Goal: Task Accomplishment & Management: Manage account settings

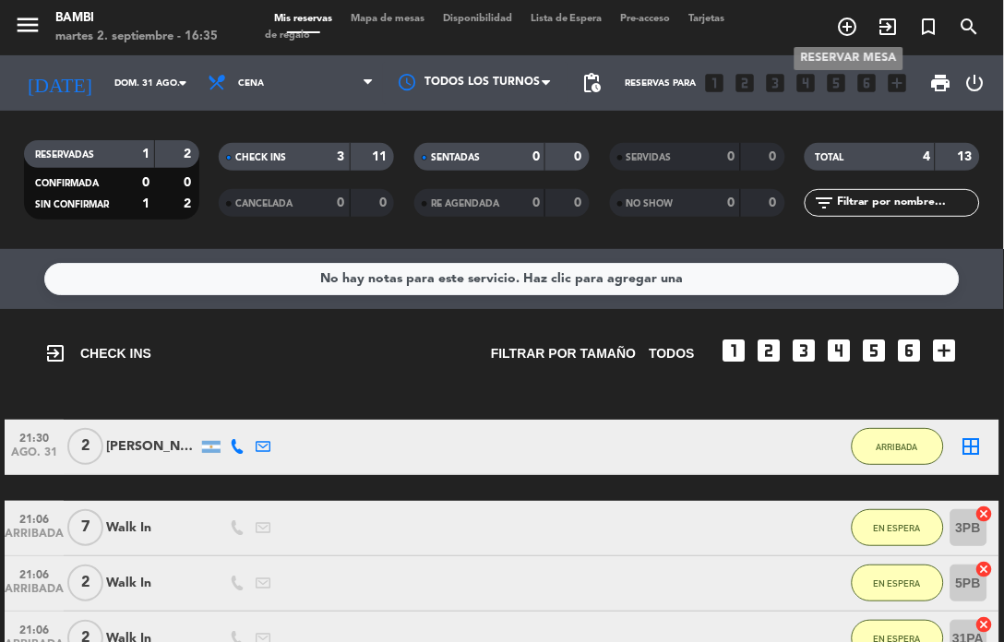
click at [855, 25] on icon "add_circle_outline" at bounding box center [848, 27] width 22 height 22
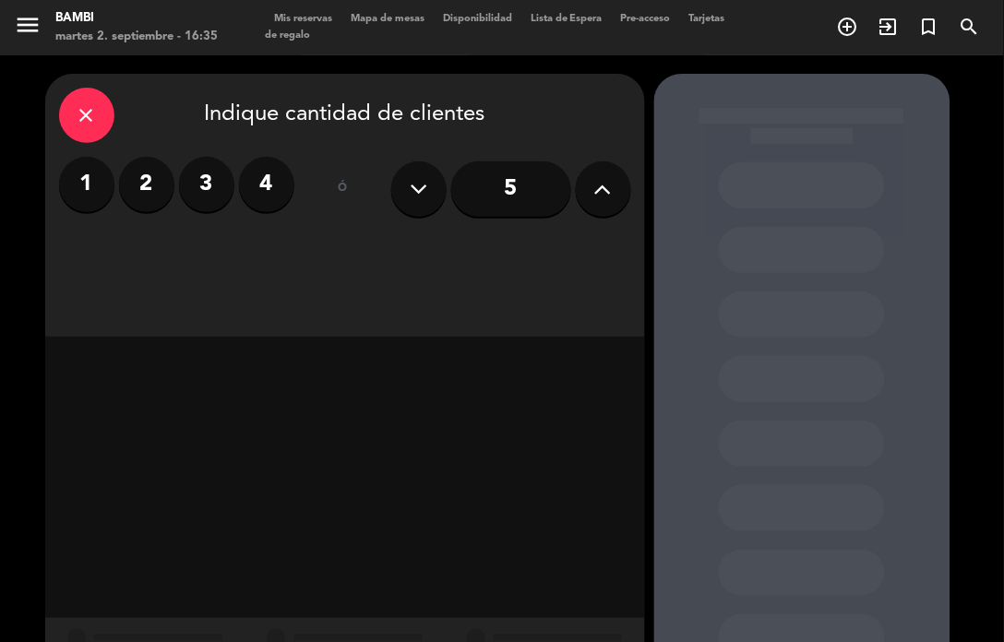
click at [505, 196] on input "5" at bounding box center [511, 188] width 120 height 55
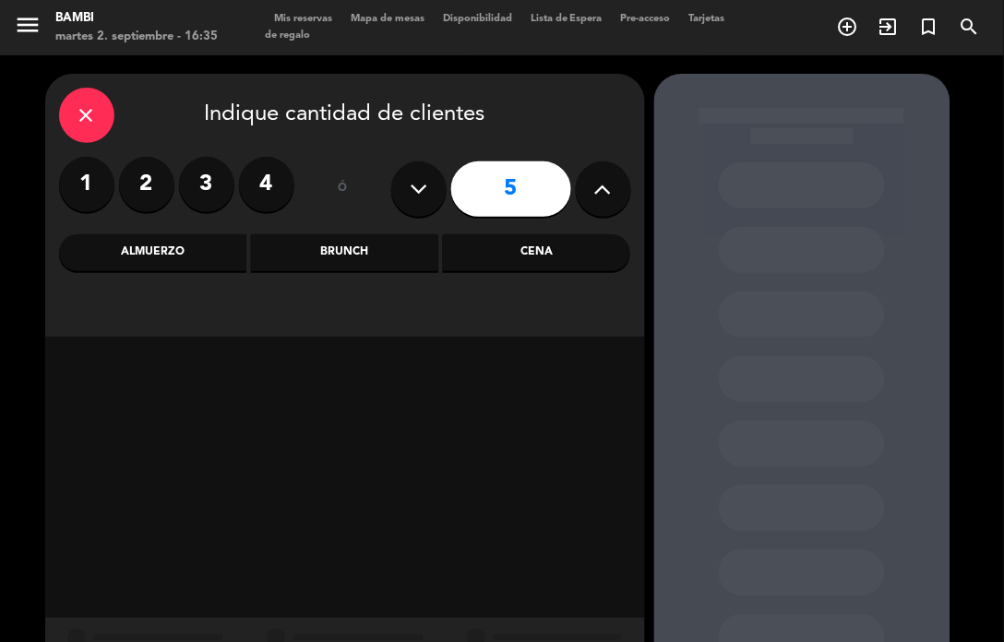
click at [553, 242] on div "Cena" at bounding box center [536, 252] width 187 height 37
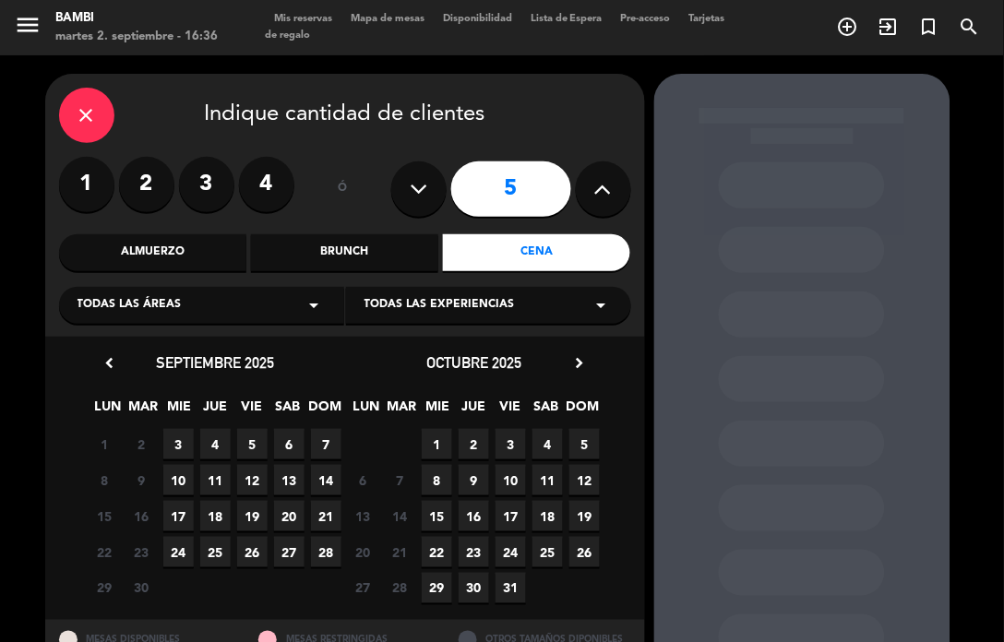
click at [186, 445] on span "3" at bounding box center [178, 444] width 30 height 30
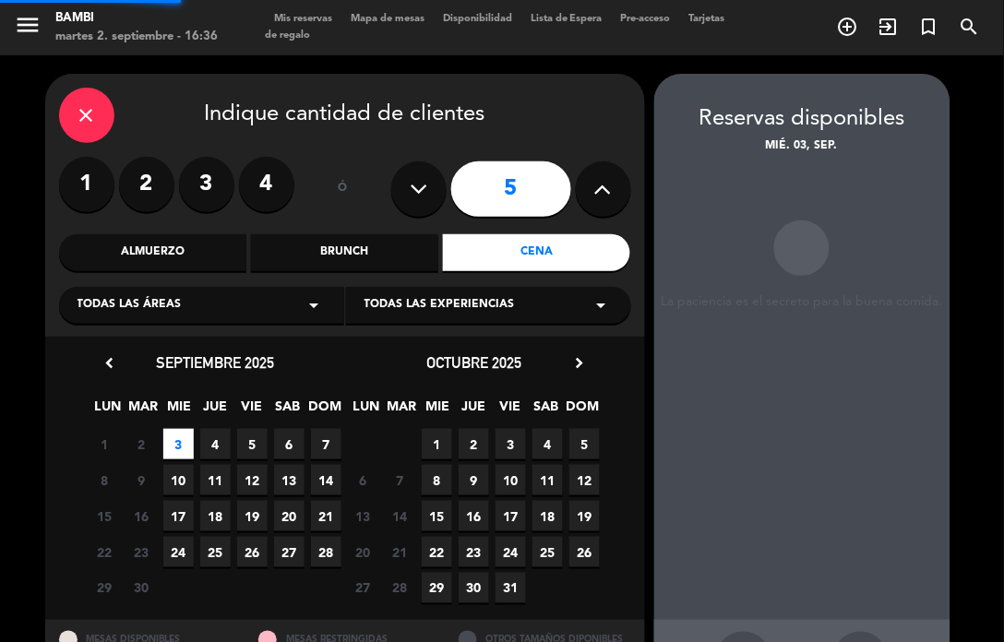
scroll to position [74, 0]
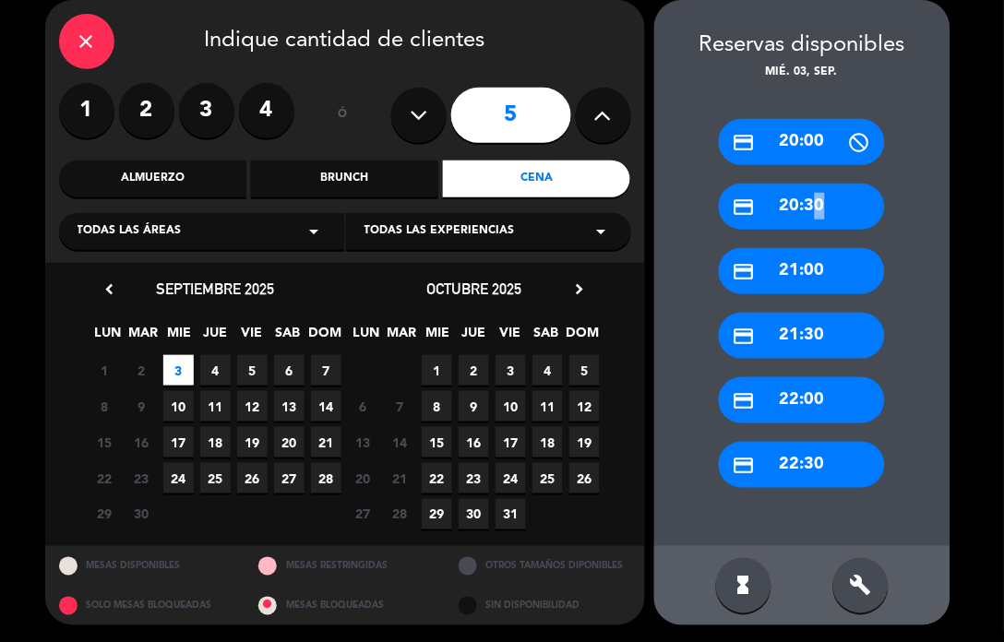
click at [810, 197] on div "credit_card 20:30" at bounding box center [802, 207] width 166 height 46
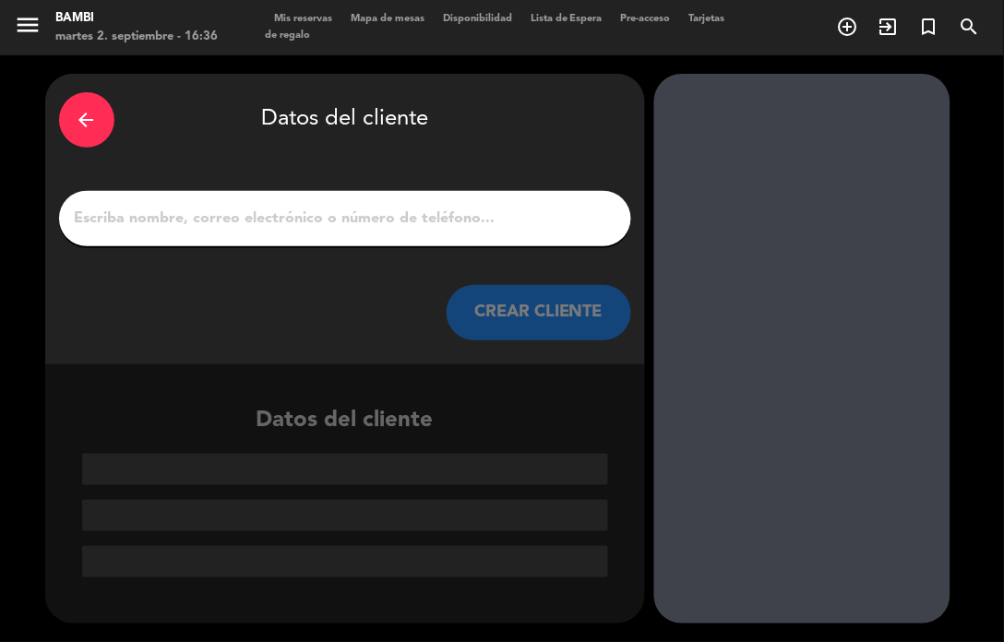
click at [464, 206] on input "1" at bounding box center [345, 219] width 544 height 26
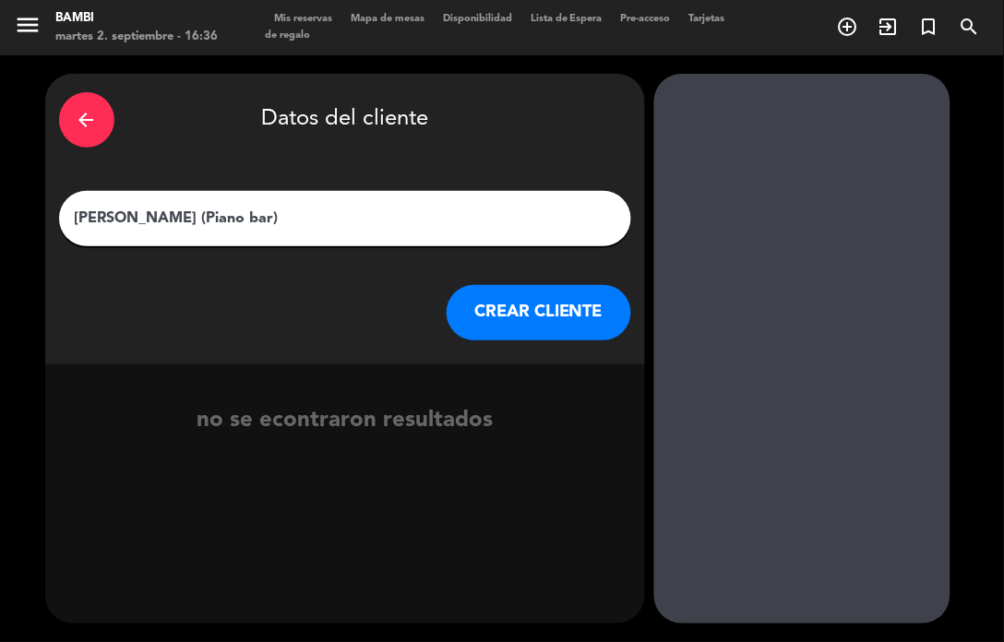
type input "[PERSON_NAME] (Piano bar)"
click at [549, 305] on button "CREAR CLIENTE" at bounding box center [538, 312] width 184 height 55
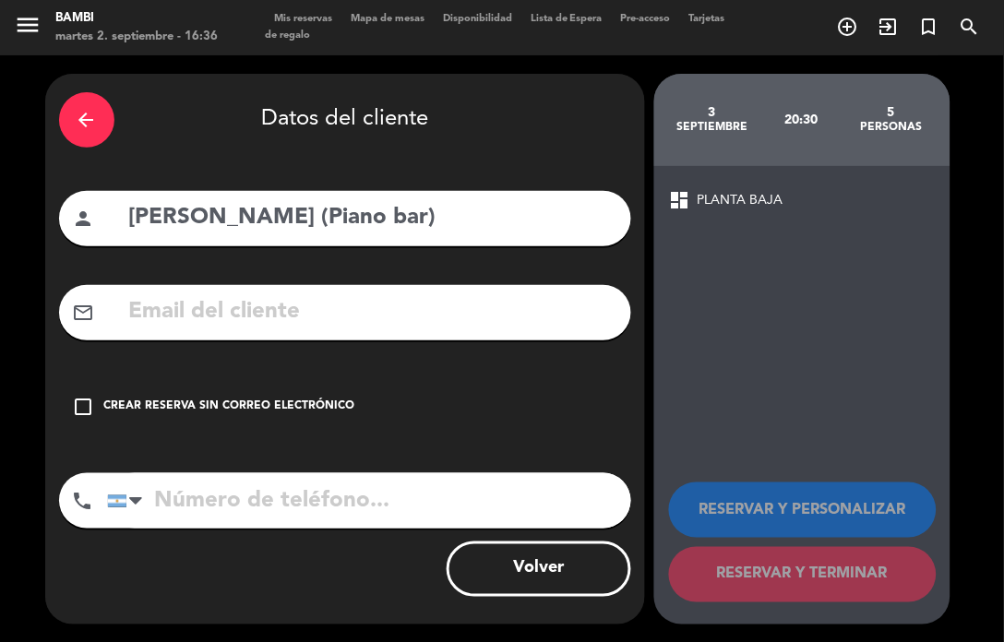
click at [79, 401] on icon "check_box_outline_blank" at bounding box center [84, 407] width 22 height 22
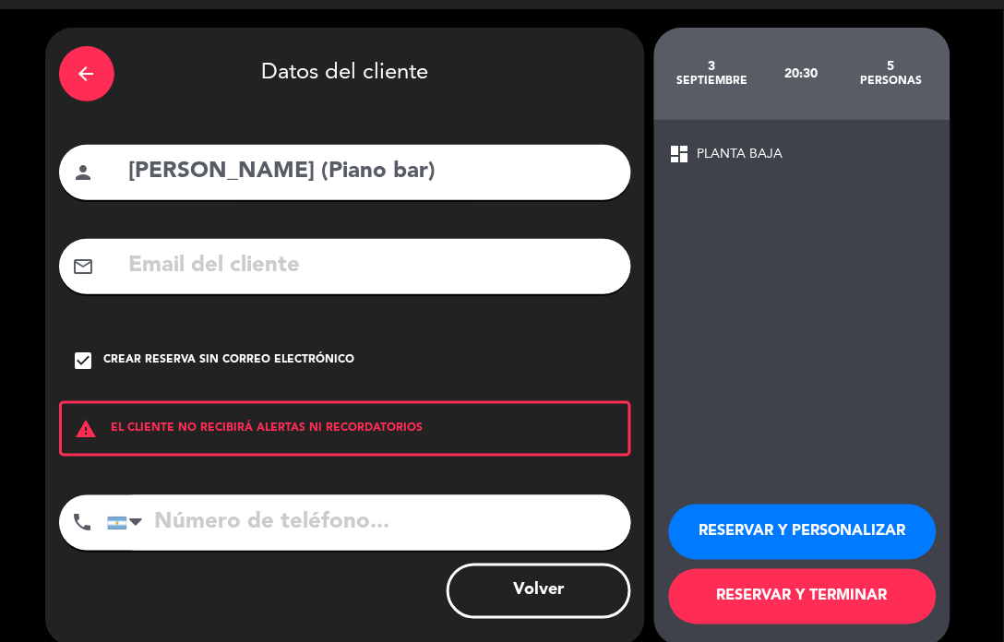
scroll to position [68, 0]
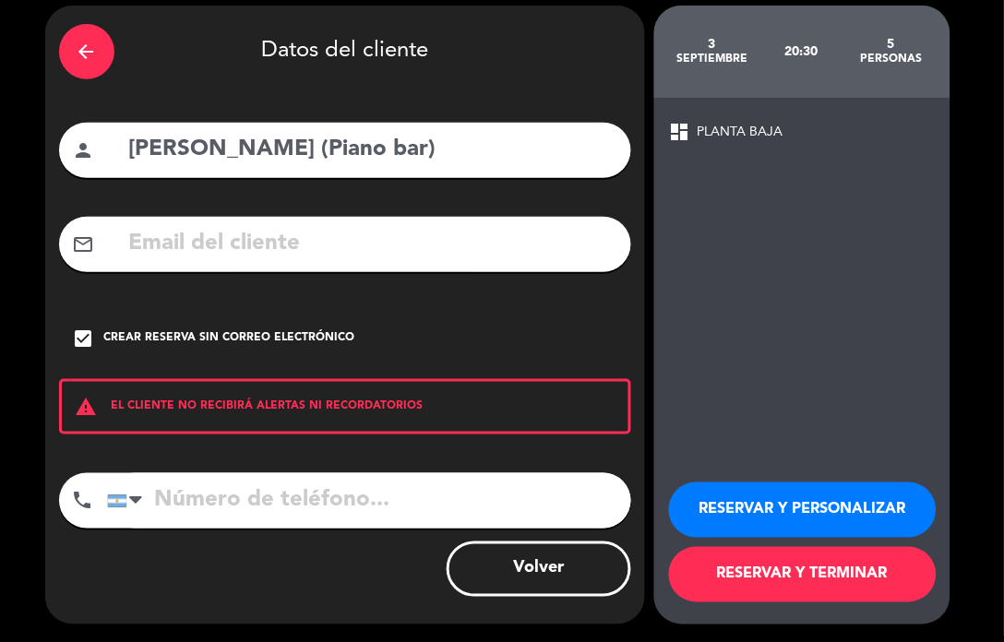
click at [799, 564] on button "RESERVAR Y TERMINAR" at bounding box center [802, 574] width 267 height 55
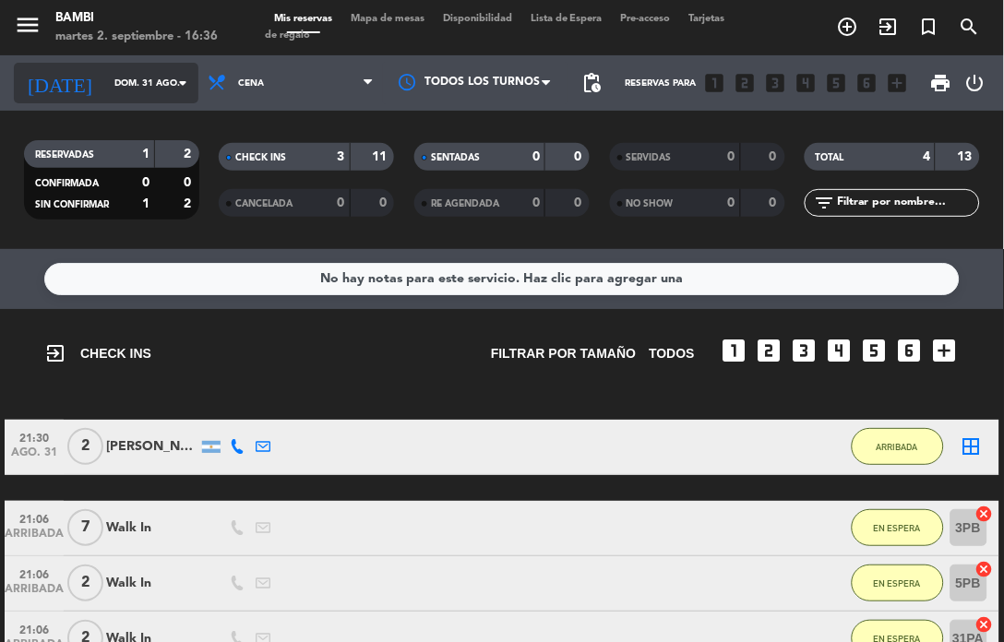
click at [122, 80] on input "dom. 31 ago." at bounding box center [173, 83] width 136 height 29
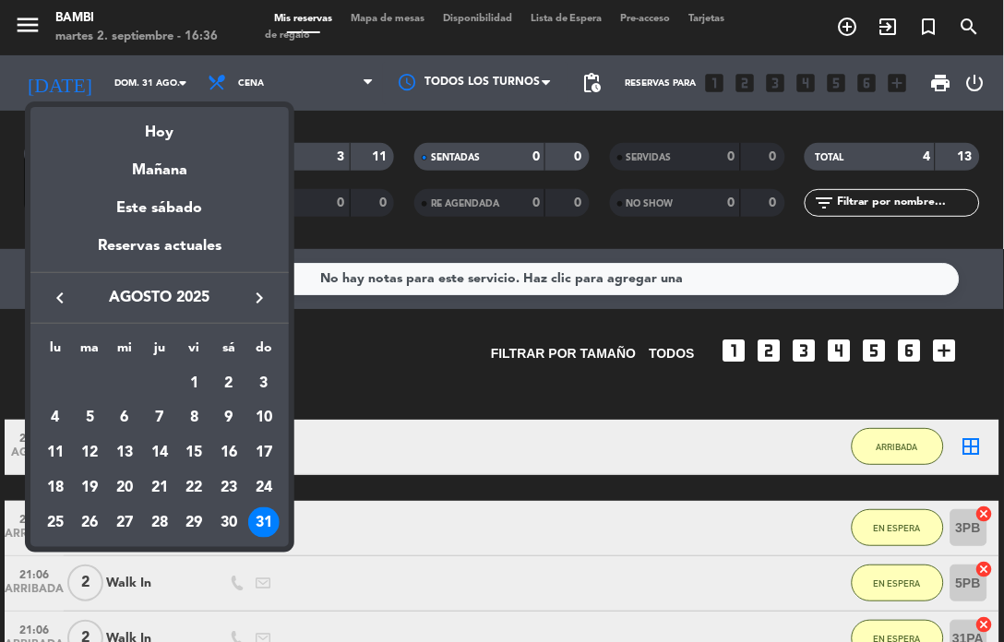
click at [269, 297] on button "keyboard_arrow_right" at bounding box center [259, 298] width 33 height 24
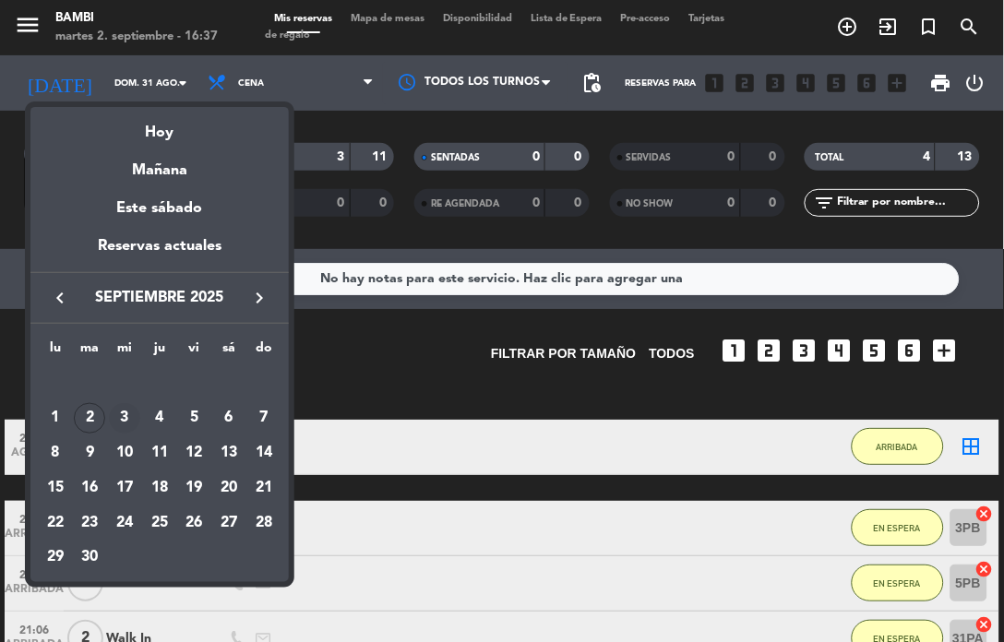
click at [126, 409] on div "3" at bounding box center [124, 418] width 31 height 31
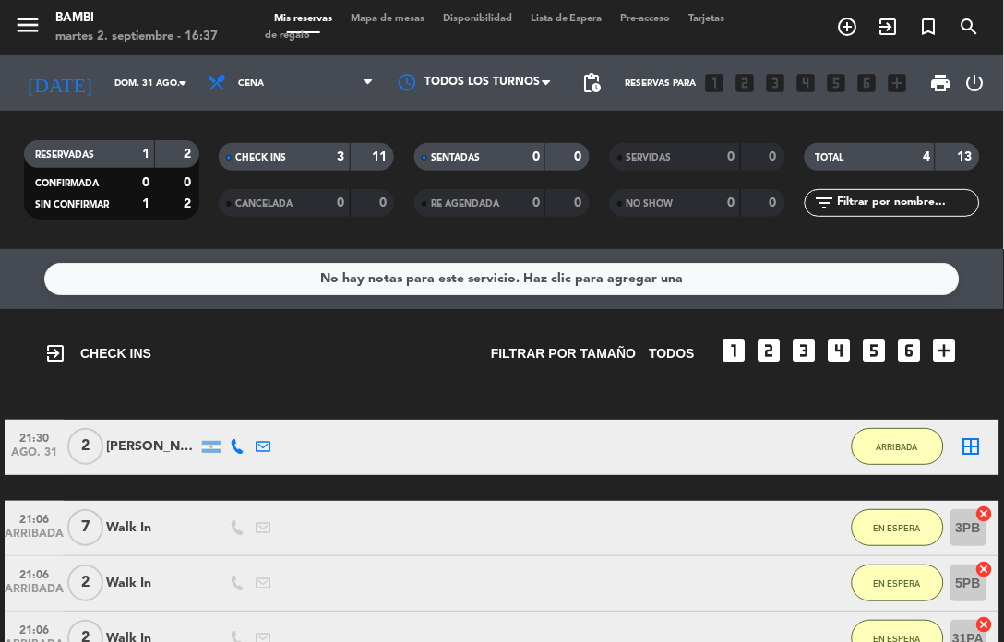
type input "mié. [DATE]"
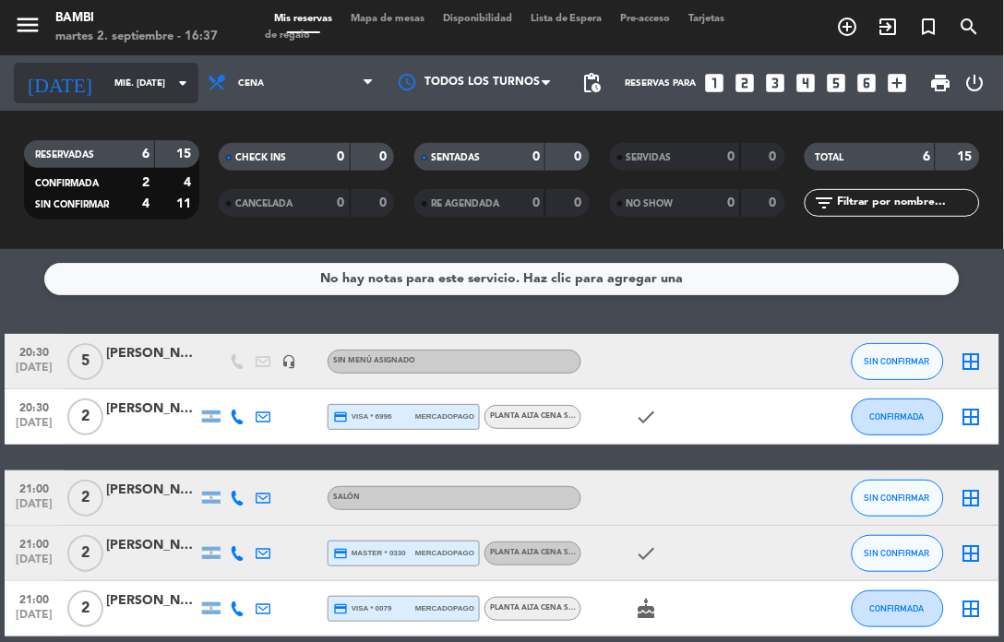
click at [177, 92] on icon "arrow_drop_down" at bounding box center [183, 83] width 22 height 22
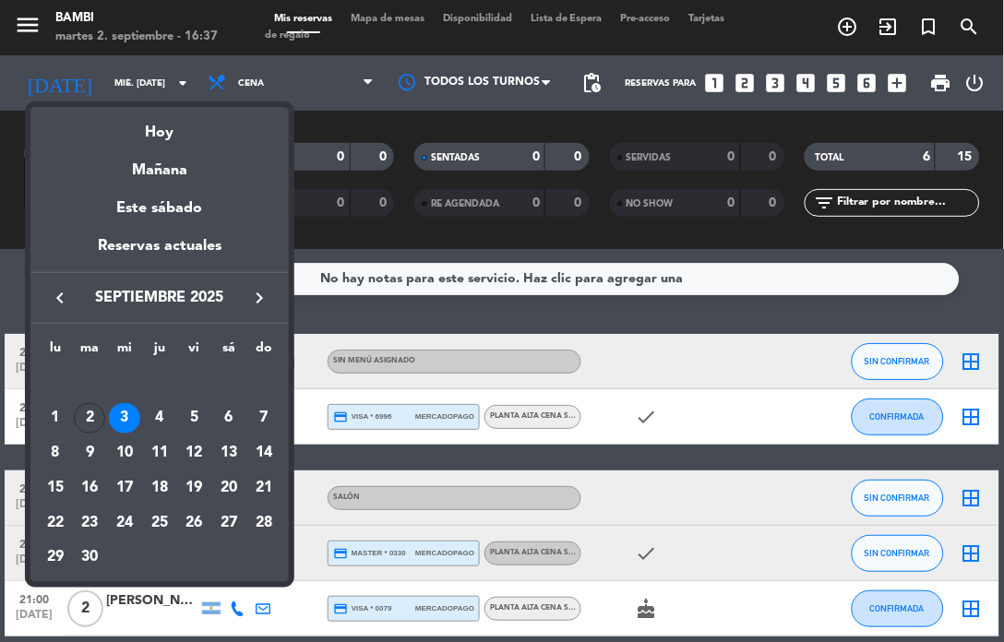
click at [122, 411] on div "3" at bounding box center [124, 418] width 31 height 31
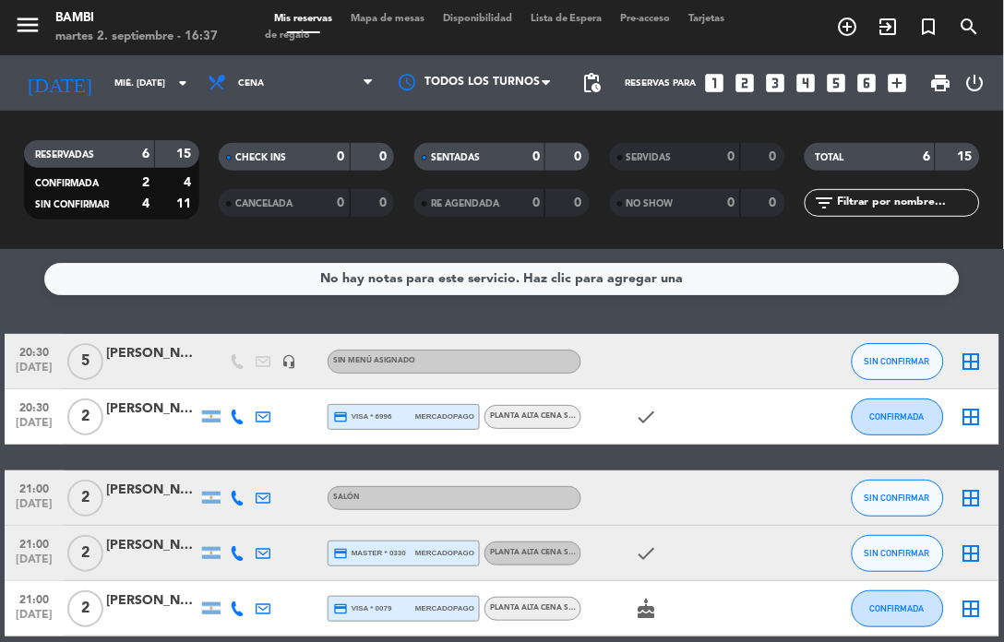
scroll to position [102, 0]
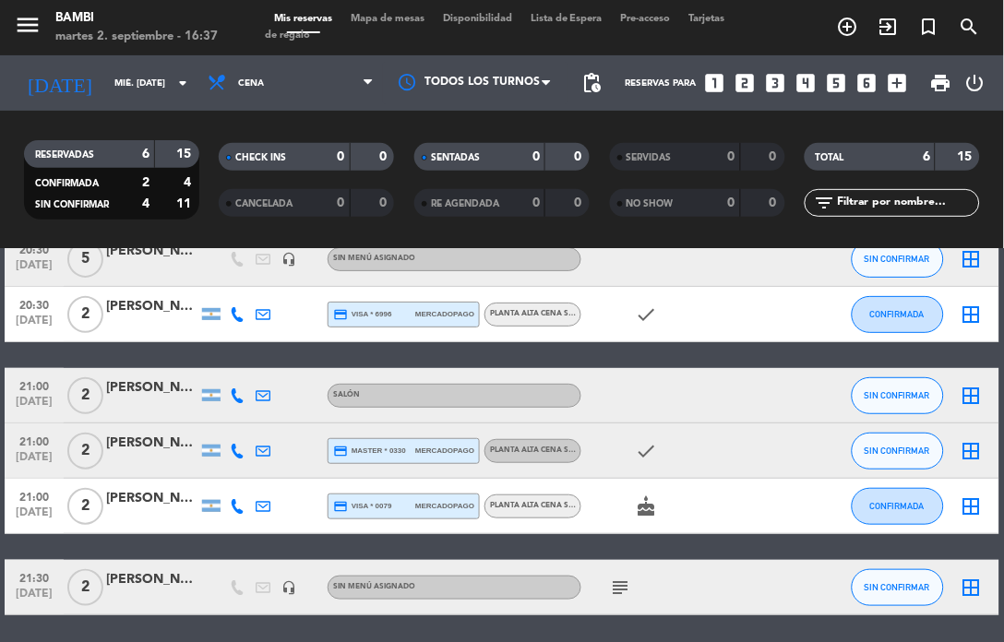
click at [621, 585] on icon "subject" at bounding box center [620, 587] width 22 height 22
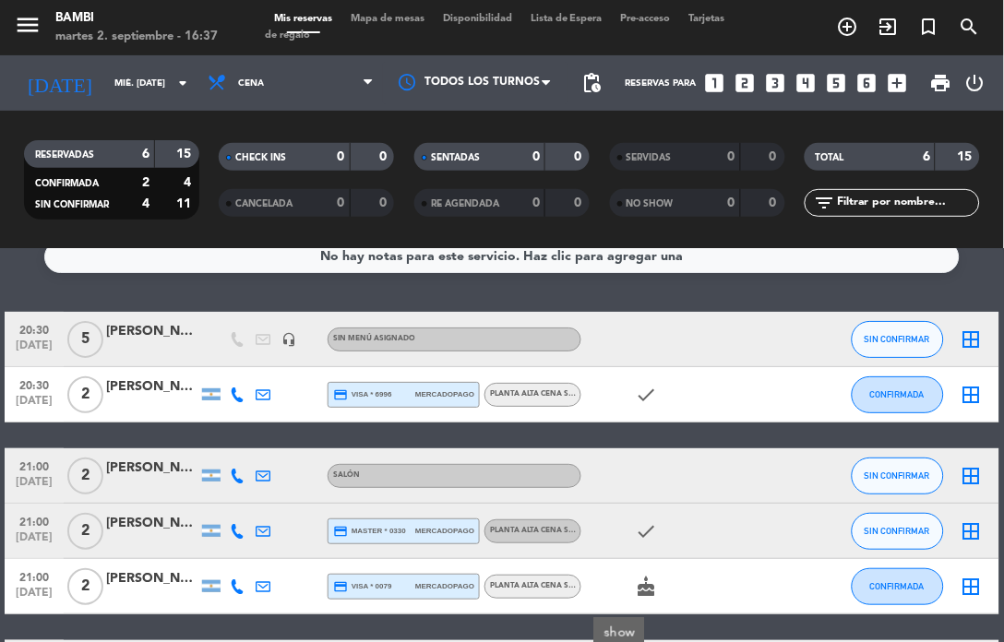
scroll to position [0, 0]
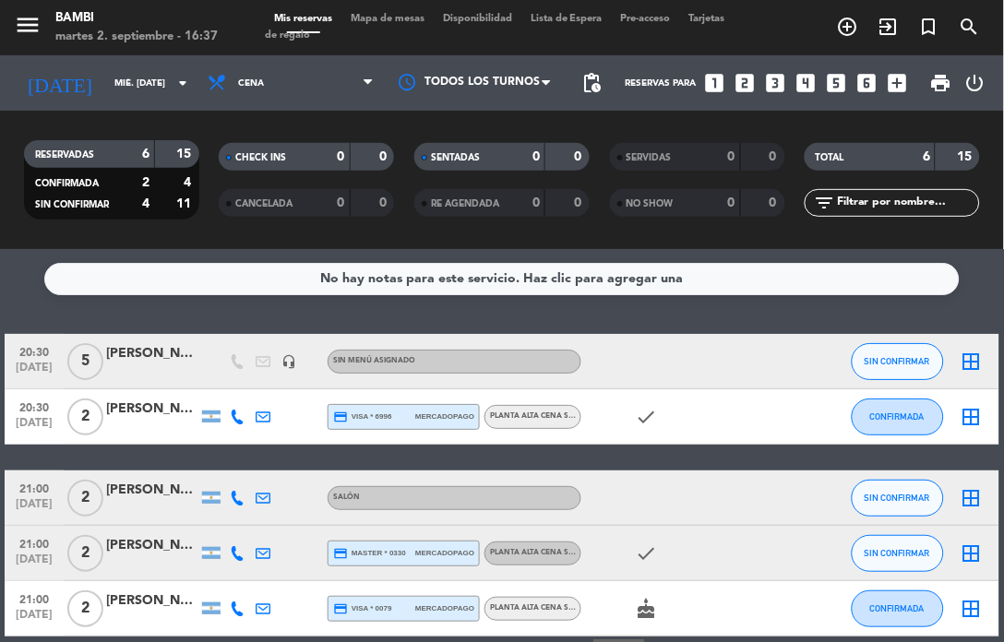
click at [975, 362] on icon "border_all" at bounding box center [971, 362] width 22 height 22
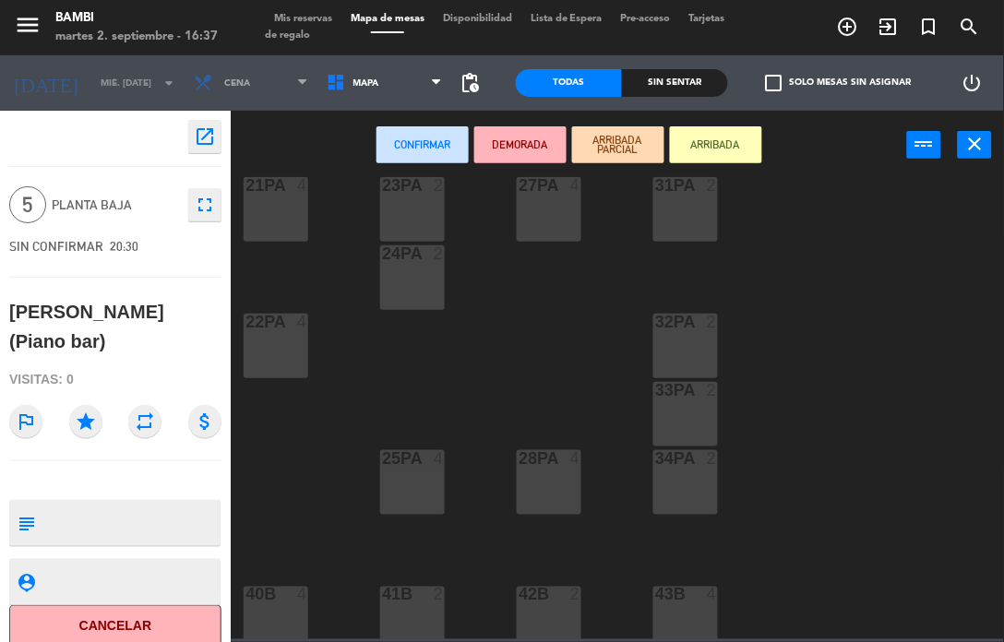
scroll to position [932, 0]
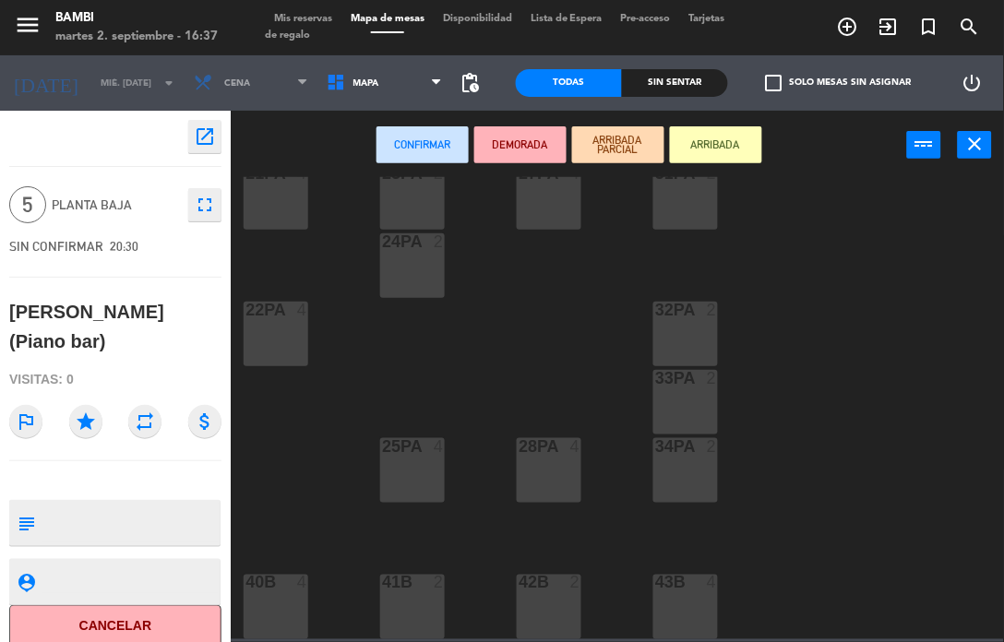
drag, startPoint x: 415, startPoint y: 471, endPoint x: 418, endPoint y: 356, distance: 115.3
click at [418, 465] on div "25PA 4" at bounding box center [412, 470] width 65 height 65
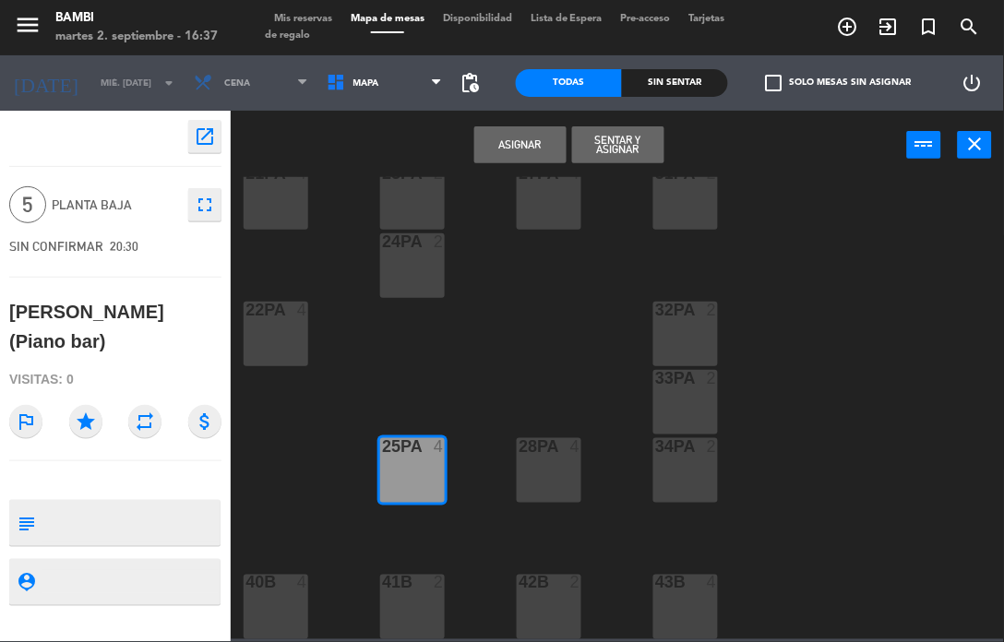
drag, startPoint x: 398, startPoint y: 288, endPoint x: 410, endPoint y: 275, distance: 17.6
click at [403, 284] on div "24PA 2" at bounding box center [412, 265] width 65 height 65
drag, startPoint x: 395, startPoint y: 286, endPoint x: 408, endPoint y: 266, distance: 24.1
click at [400, 278] on div "24PA 2" at bounding box center [412, 265] width 65 height 65
click at [410, 255] on div "24PA 2" at bounding box center [412, 265] width 65 height 65
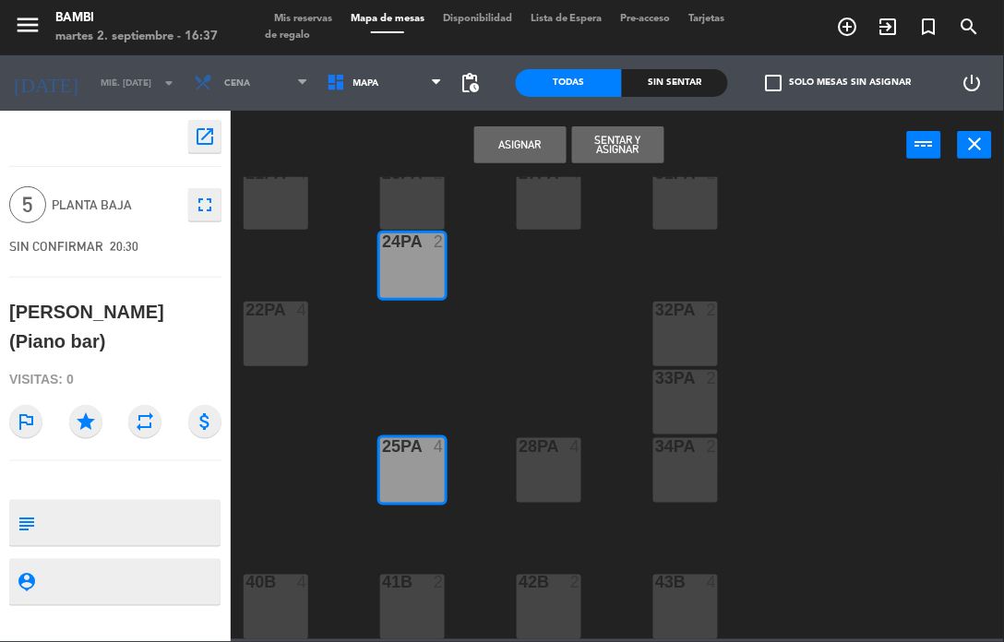
click at [411, 196] on div "23PA 2" at bounding box center [412, 197] width 65 height 65
click at [521, 148] on button "Asignar" at bounding box center [520, 144] width 92 height 37
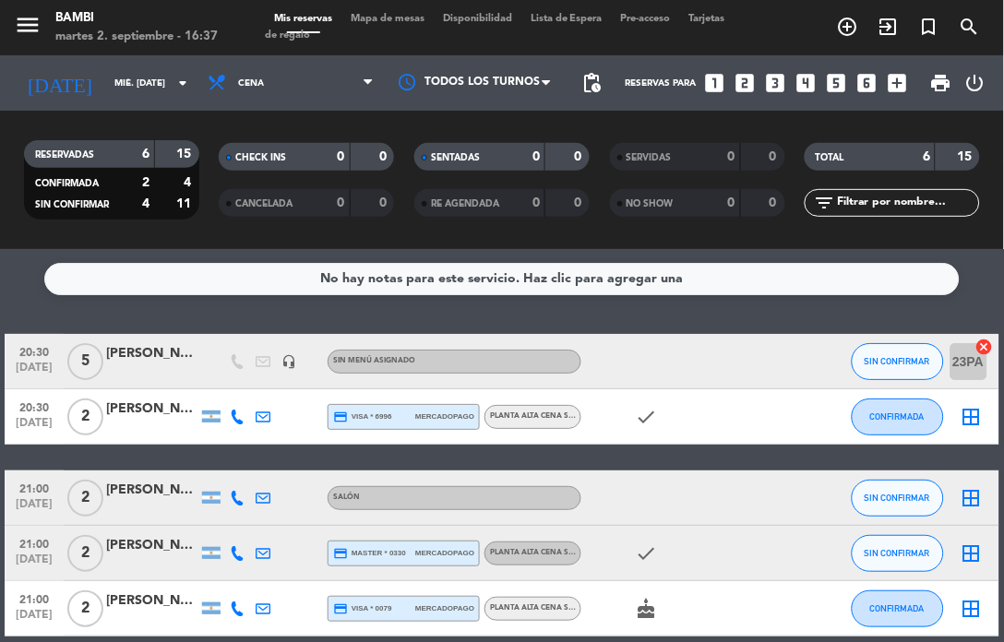
click at [978, 410] on icon "border_all" at bounding box center [971, 417] width 22 height 22
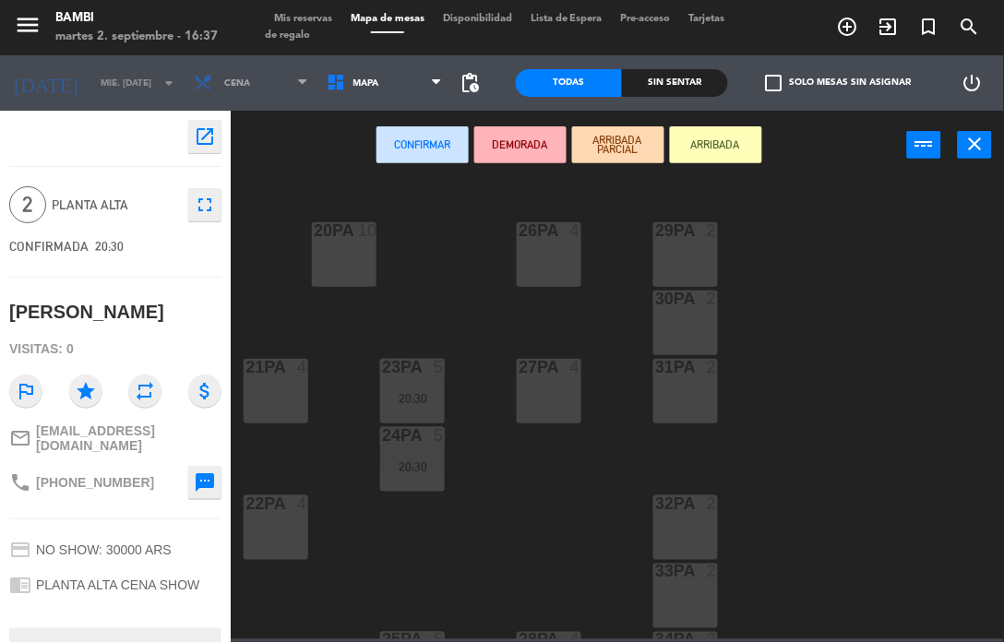
scroll to position [717, 0]
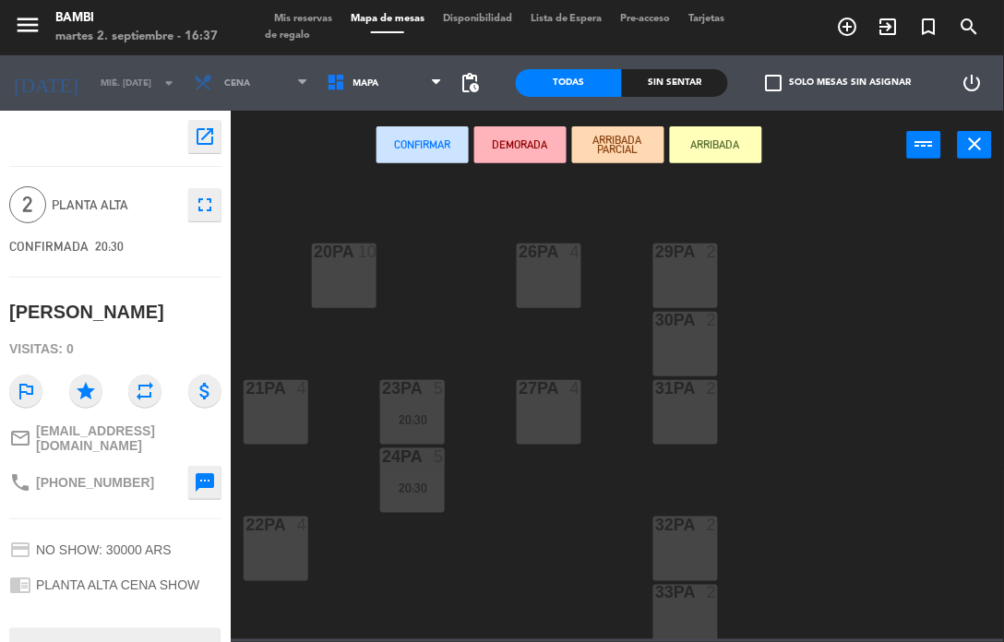
click at [551, 278] on div "26PA 4" at bounding box center [549, 276] width 65 height 65
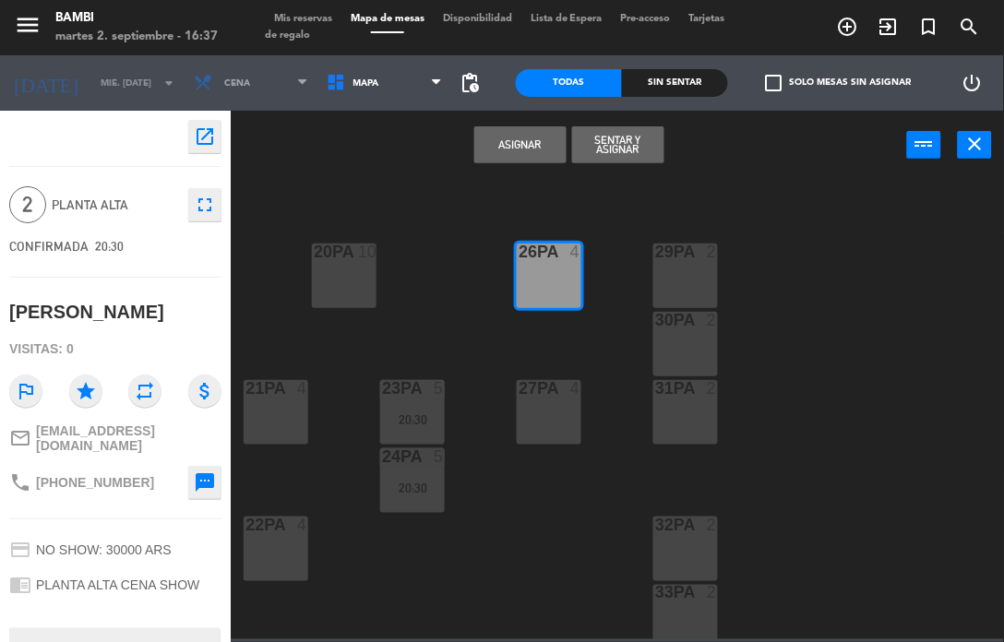
click at [521, 129] on button "Asignar" at bounding box center [520, 144] width 92 height 37
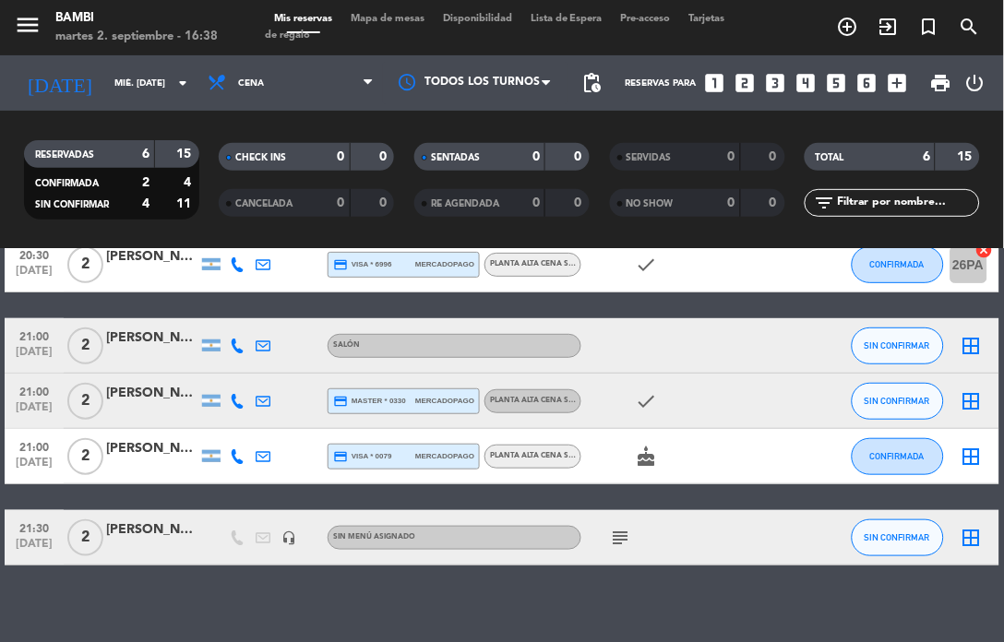
scroll to position [167, 0]
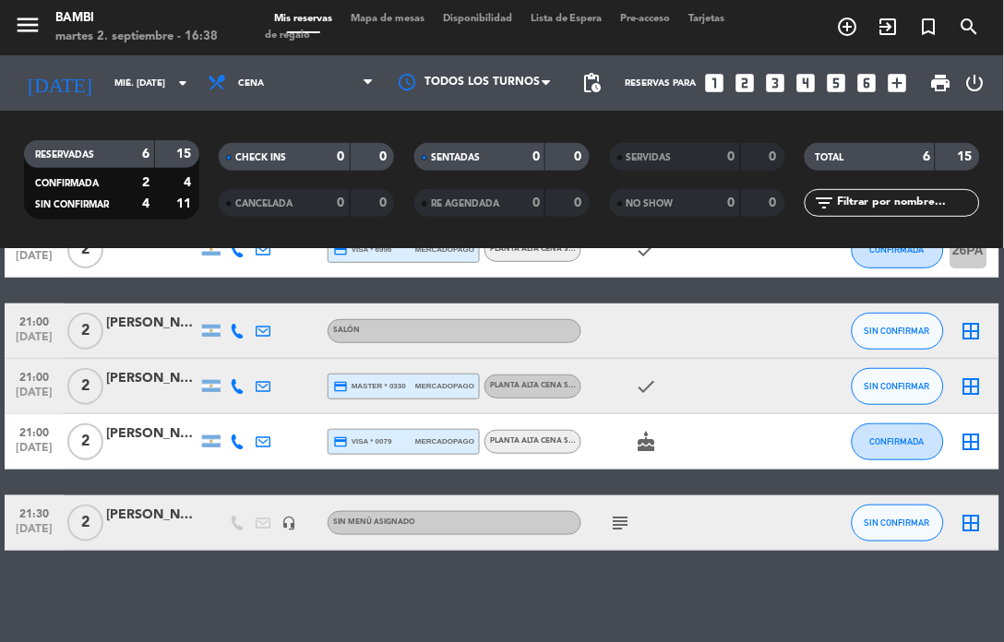
click at [963, 380] on icon "border_all" at bounding box center [971, 386] width 22 height 22
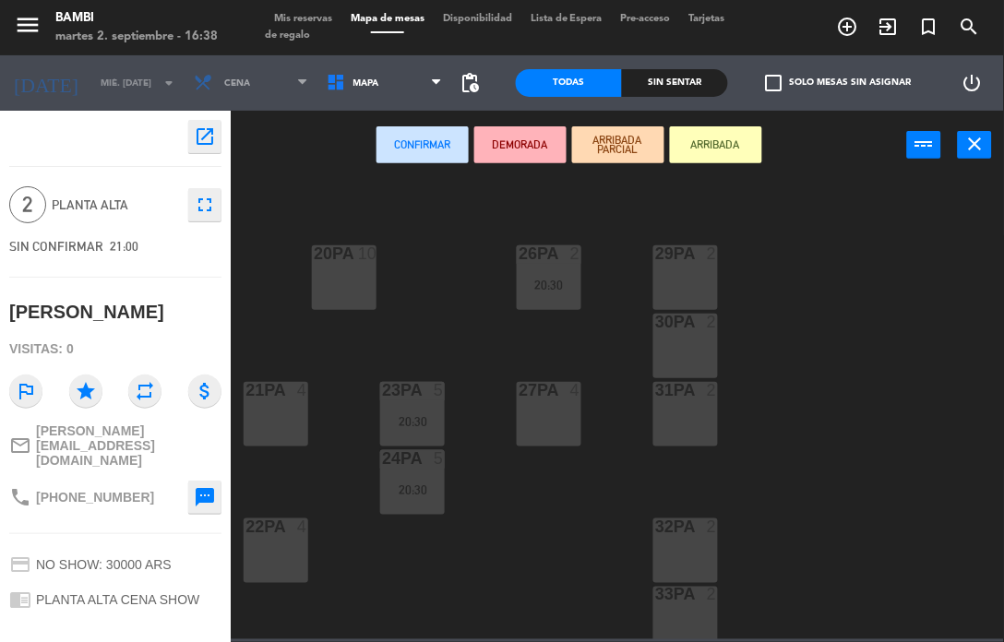
scroll to position [717, 0]
click at [292, 404] on div "21PA 4" at bounding box center [276, 412] width 65 height 65
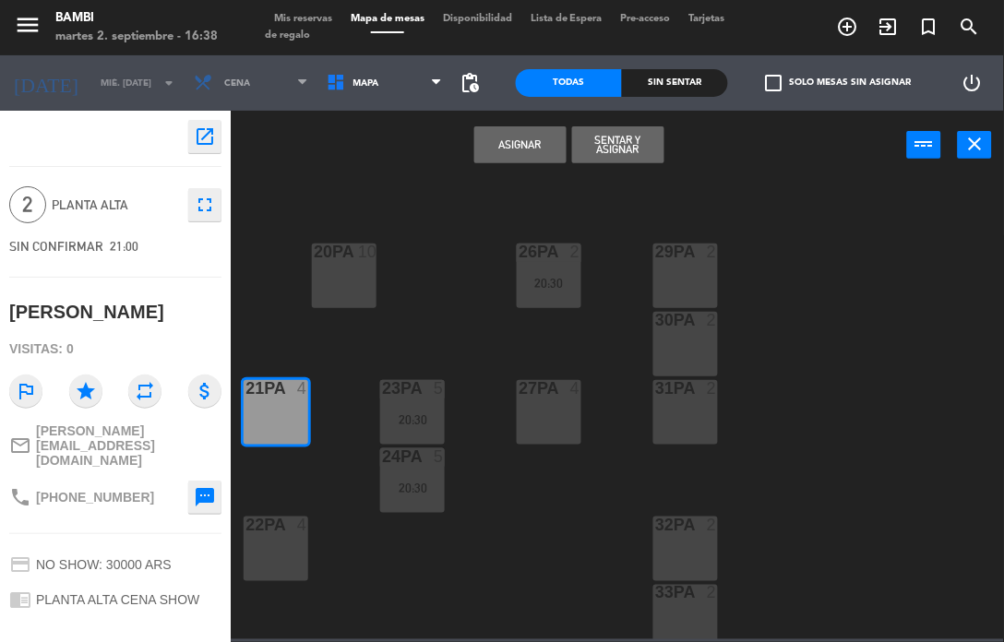
click at [541, 152] on button "Asignar" at bounding box center [520, 144] width 92 height 37
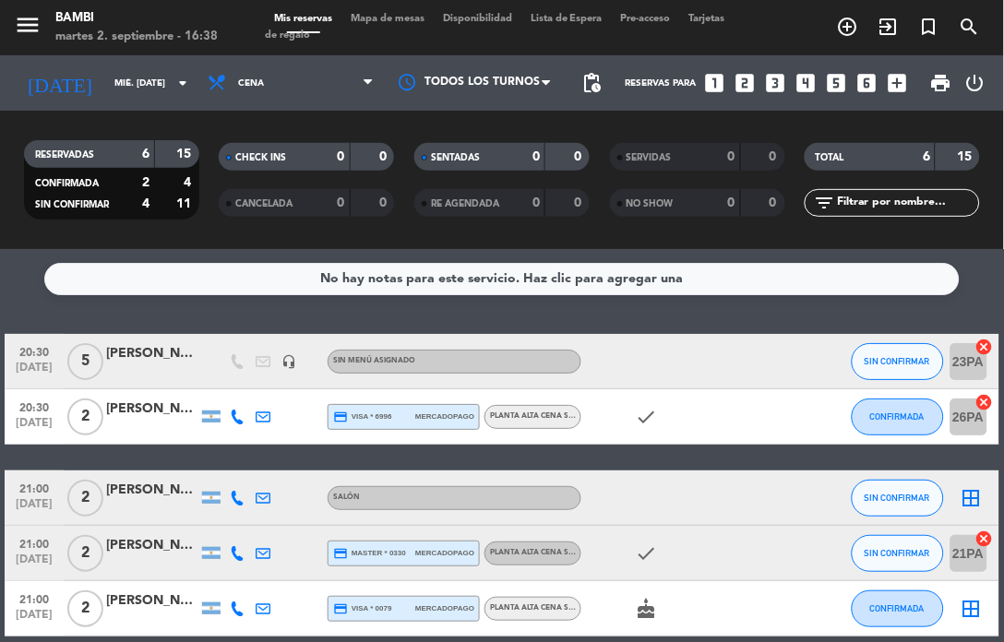
click at [715, 545] on div "check" at bounding box center [658, 553] width 155 height 54
click at [597, 552] on div "check" at bounding box center [658, 553] width 155 height 54
click at [731, 555] on div "check" at bounding box center [658, 553] width 155 height 54
click at [284, 557] on div at bounding box center [289, 553] width 26 height 54
click at [785, 556] on div at bounding box center [761, 553] width 50 height 54
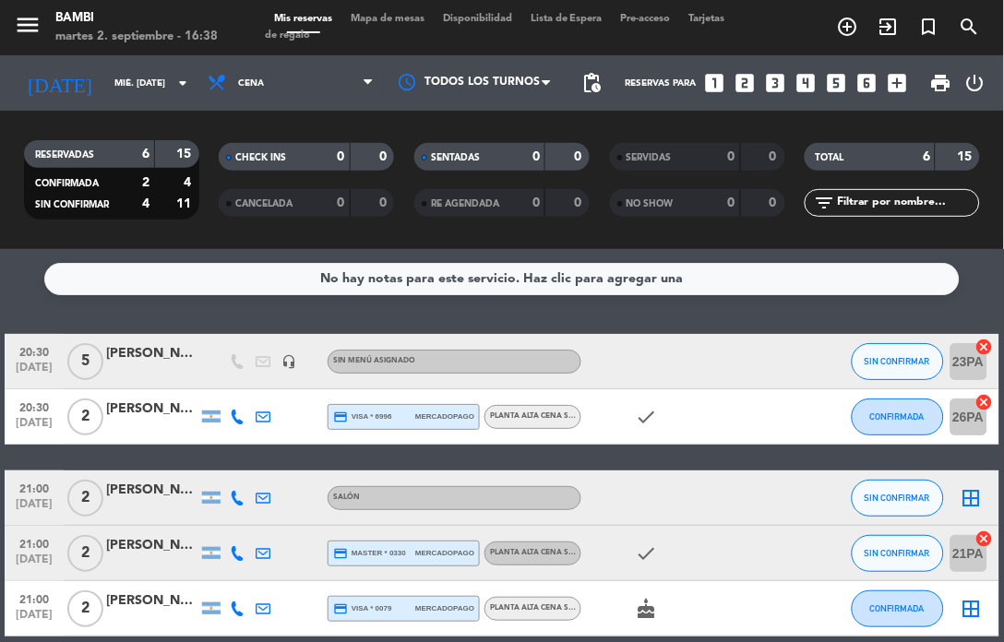
click at [287, 555] on div at bounding box center [289, 553] width 26 height 54
click at [132, 548] on div "[PERSON_NAME]" at bounding box center [152, 545] width 92 height 21
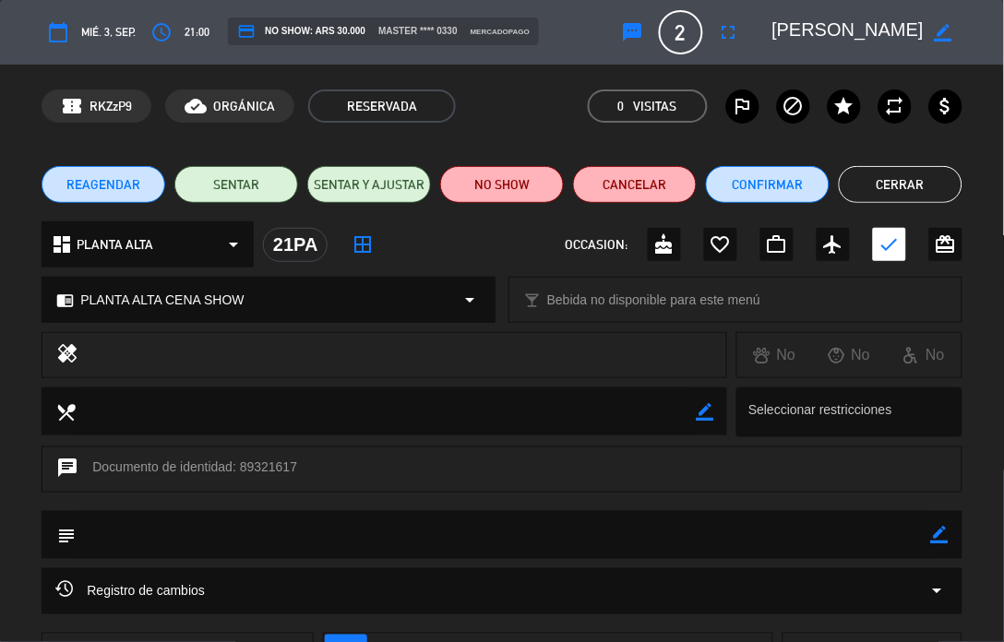
scroll to position [102, 0]
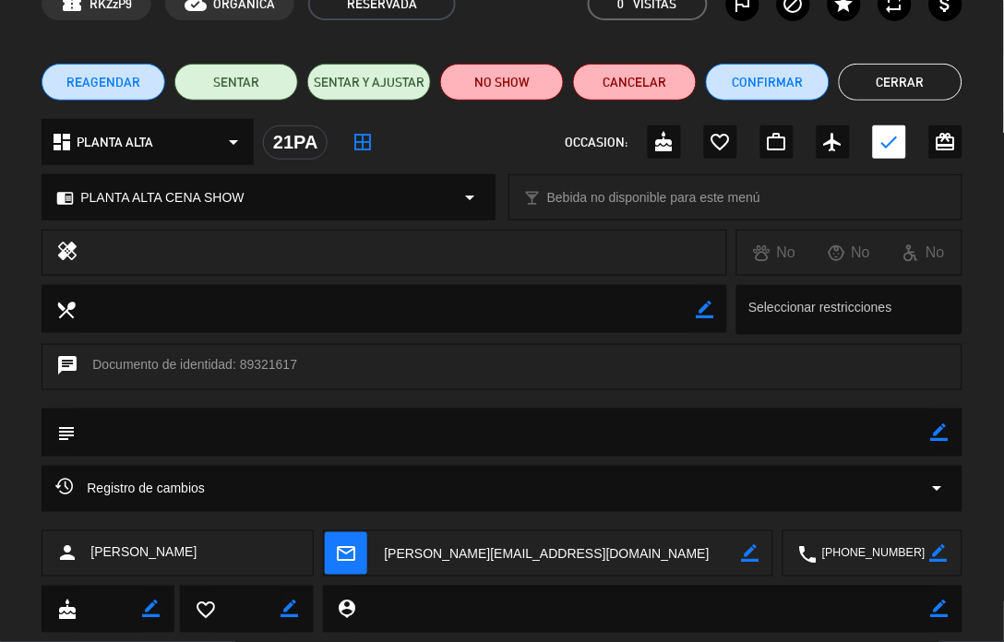
click at [320, 446] on textarea at bounding box center [503, 432] width 854 height 47
click at [945, 434] on icon "border_color" at bounding box center [940, 432] width 18 height 18
click at [481, 441] on textarea at bounding box center [503, 432] width 854 height 47
type textarea "26b"
click at [939, 439] on icon at bounding box center [940, 432] width 18 height 18
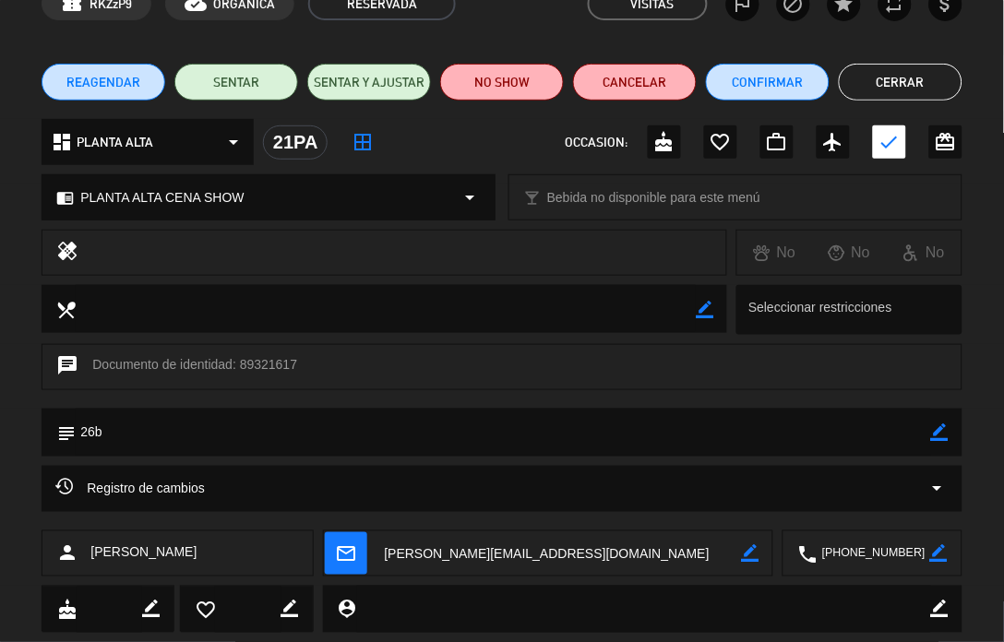
click at [935, 68] on button "Cerrar" at bounding box center [900, 82] width 124 height 37
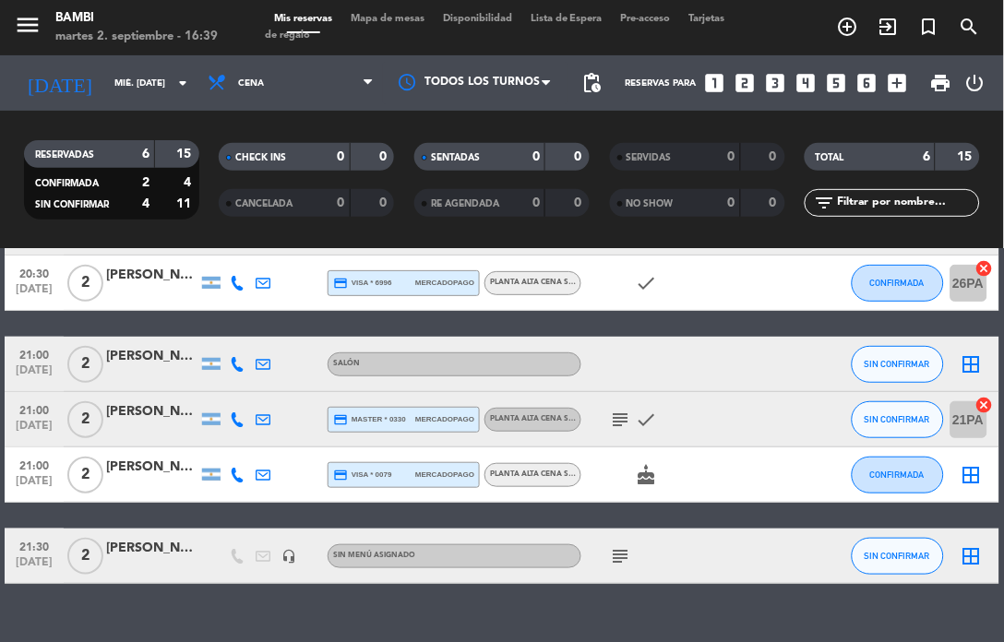
scroll to position [167, 0]
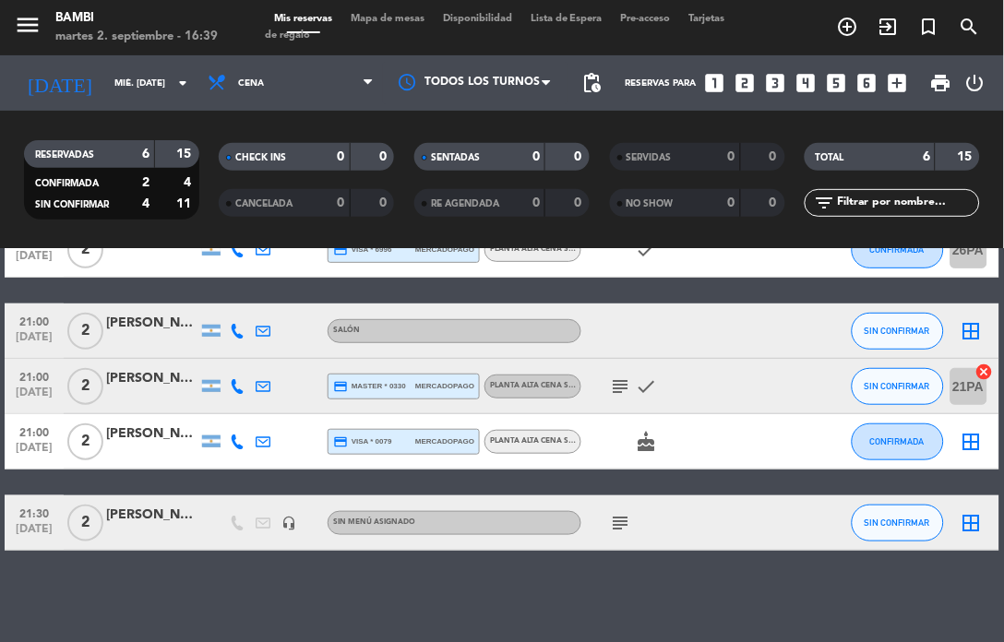
click at [624, 515] on icon "subject" at bounding box center [620, 523] width 22 height 22
click at [970, 517] on icon "border_all" at bounding box center [971, 523] width 22 height 22
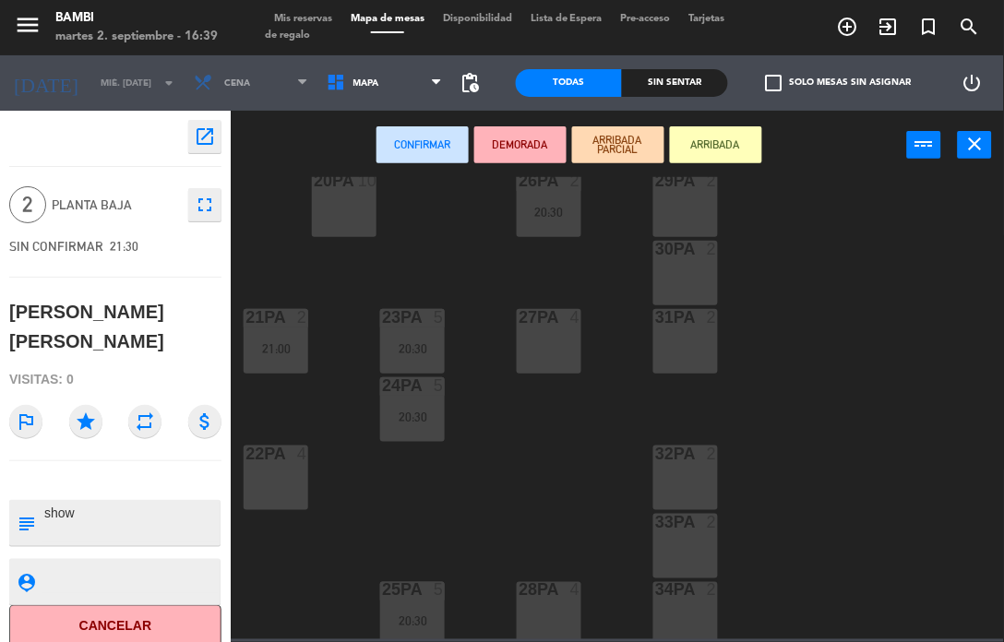
scroll to position [819, 0]
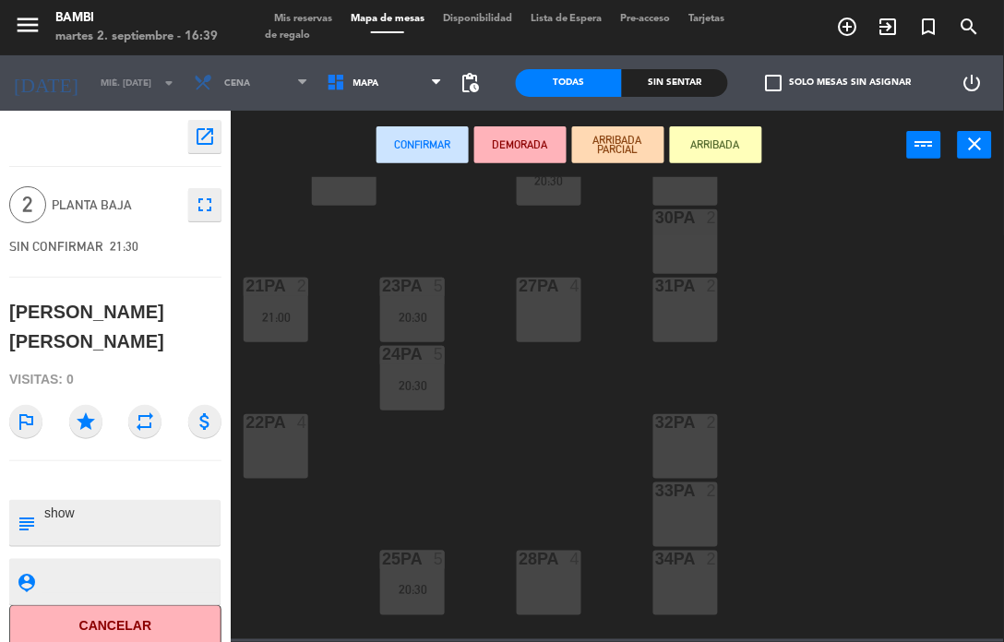
click at [701, 437] on div "32PA 2" at bounding box center [685, 446] width 65 height 65
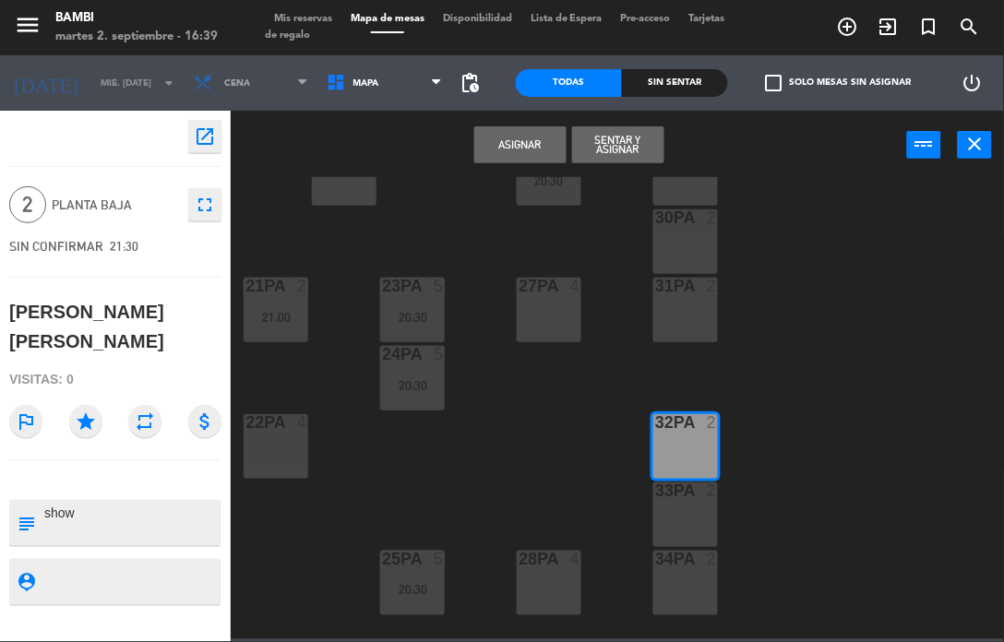
click at [529, 140] on button "Asignar" at bounding box center [520, 144] width 92 height 37
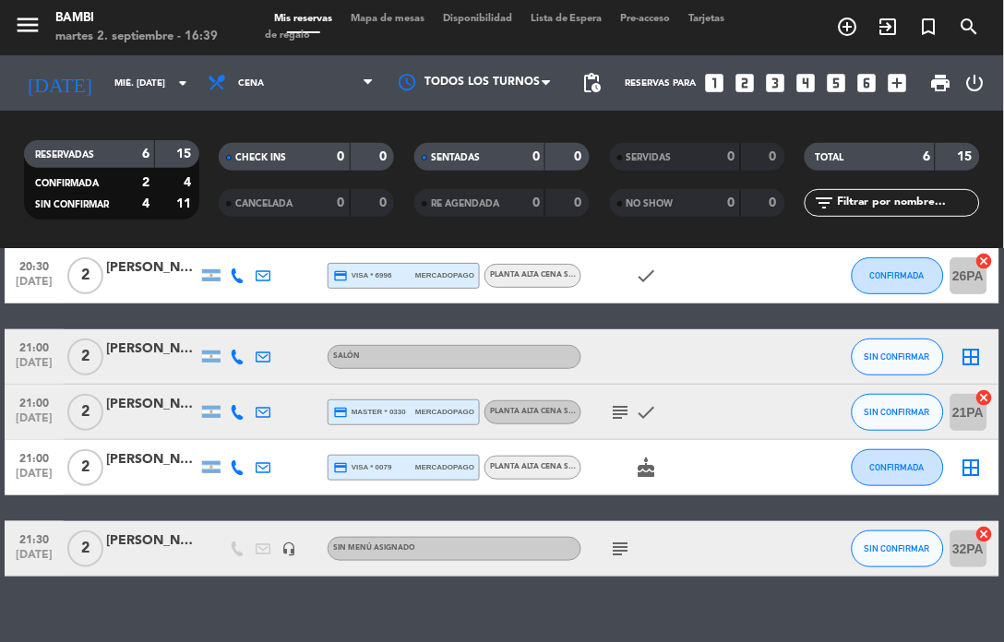
scroll to position [167, 0]
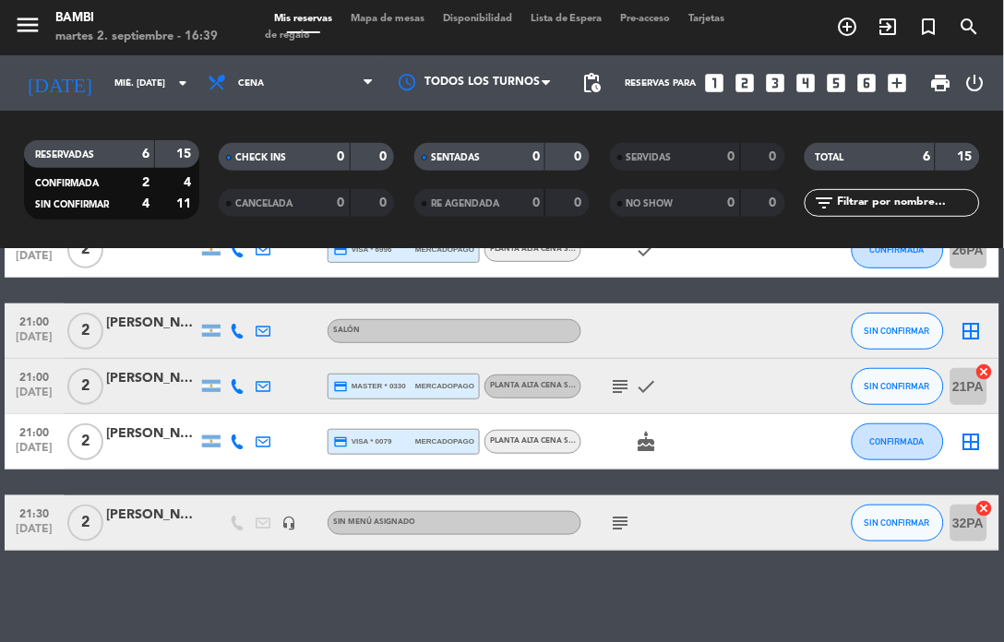
click at [968, 327] on icon "border_all" at bounding box center [971, 331] width 22 height 22
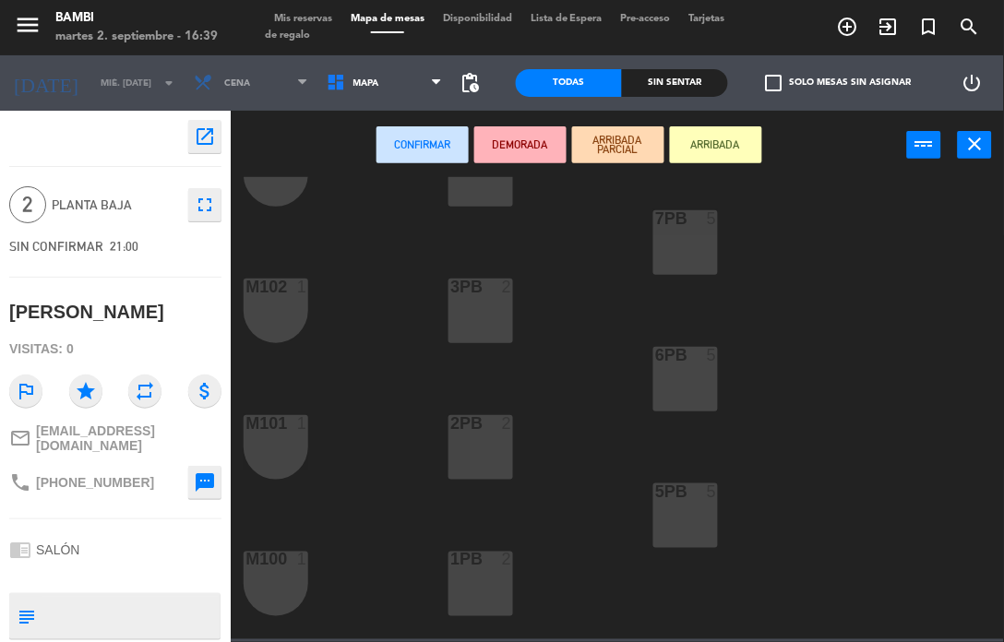
scroll to position [102, 0]
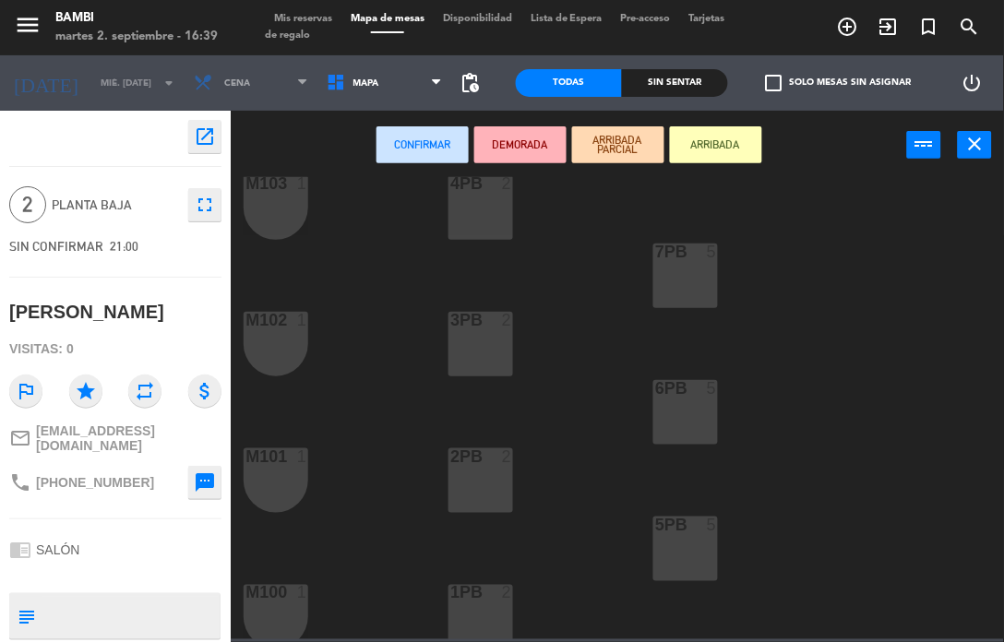
click at [490, 223] on div "4PB 2" at bounding box center [480, 207] width 65 height 65
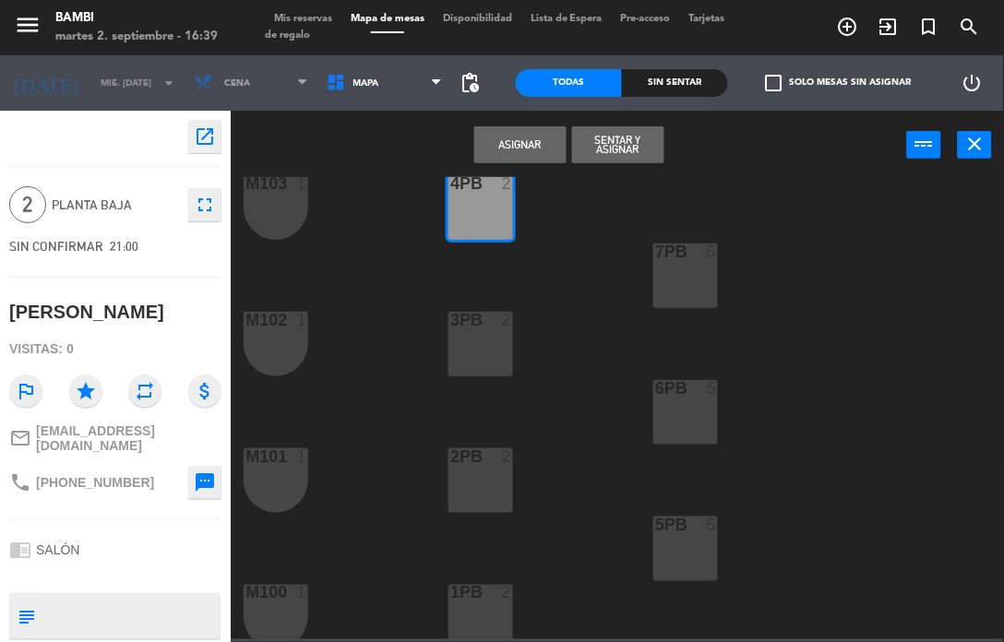
click at [533, 143] on button "Asignar" at bounding box center [520, 144] width 92 height 37
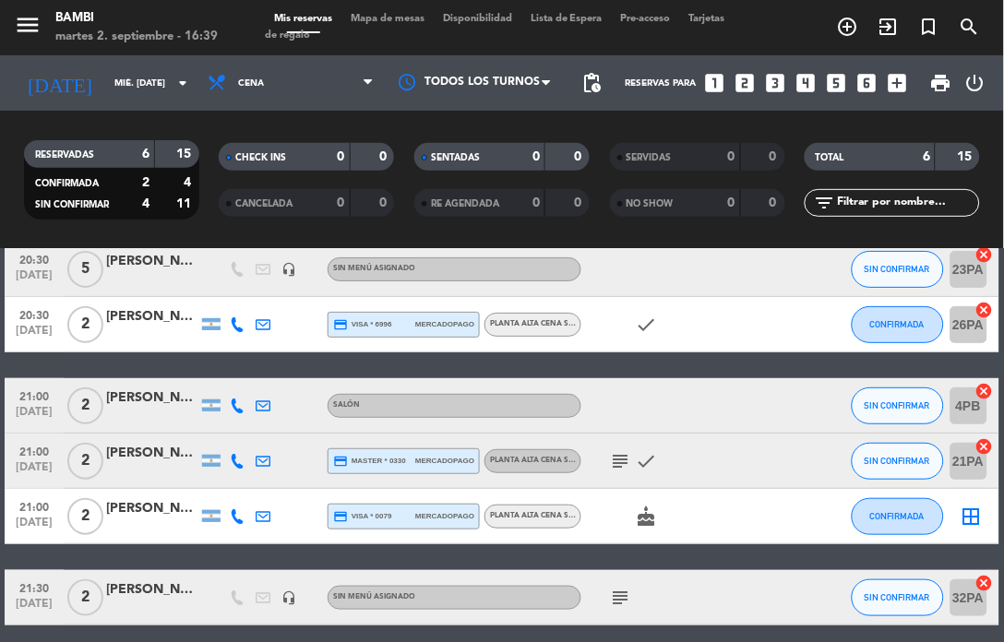
scroll to position [167, 0]
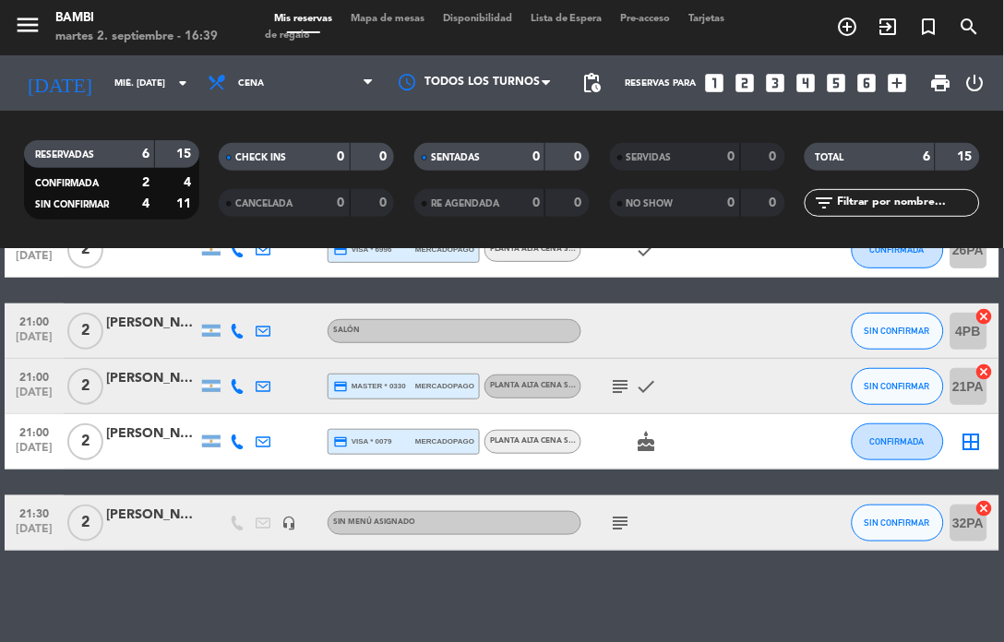
click at [971, 444] on icon "border_all" at bounding box center [971, 442] width 22 height 22
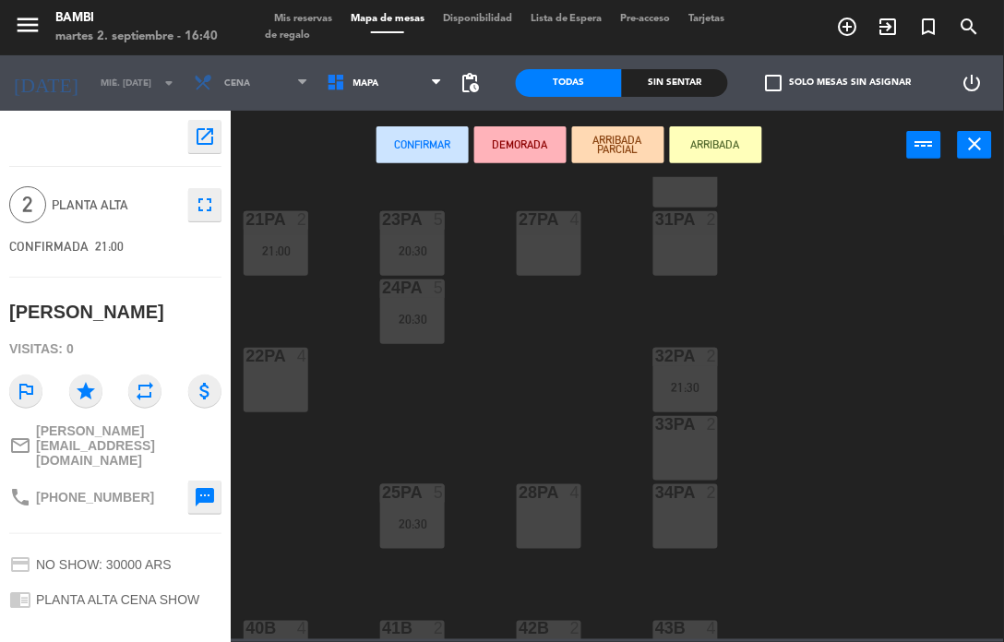
scroll to position [932, 0]
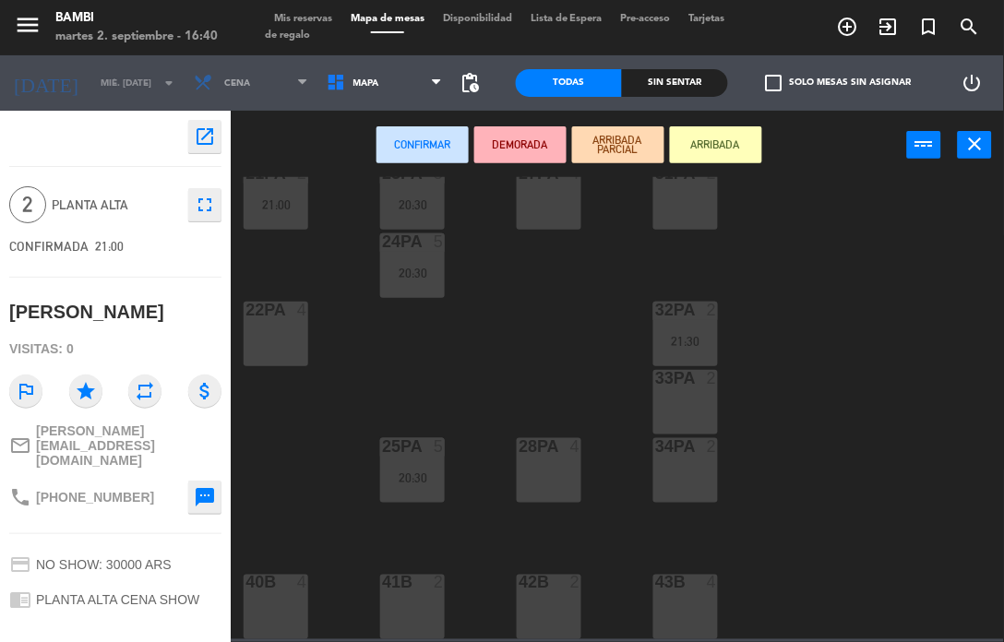
click at [559, 481] on div "28PA 4" at bounding box center [549, 470] width 65 height 65
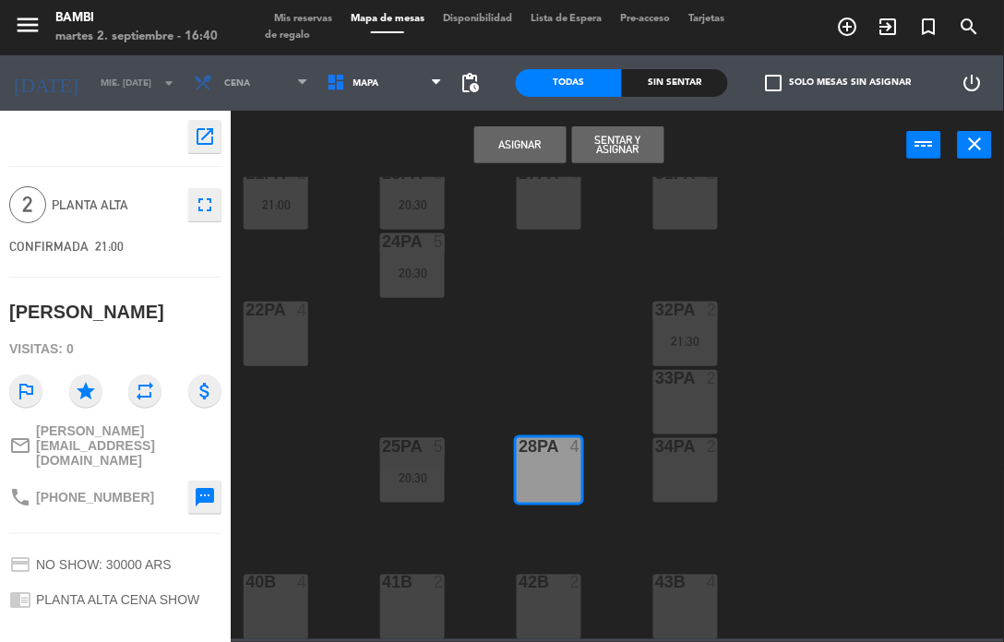
click at [539, 142] on button "Asignar" at bounding box center [520, 144] width 92 height 37
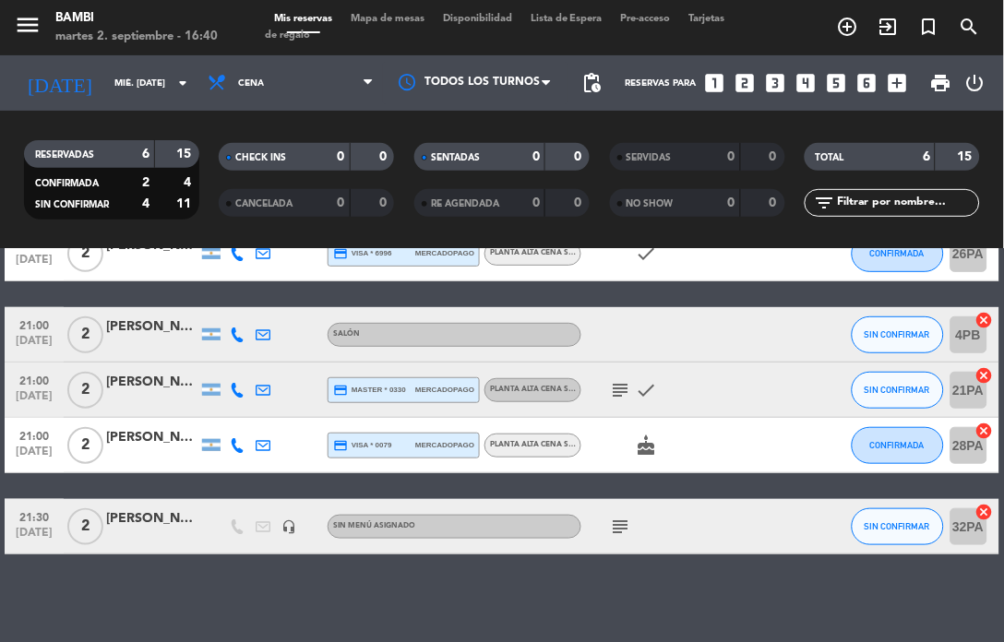
scroll to position [167, 0]
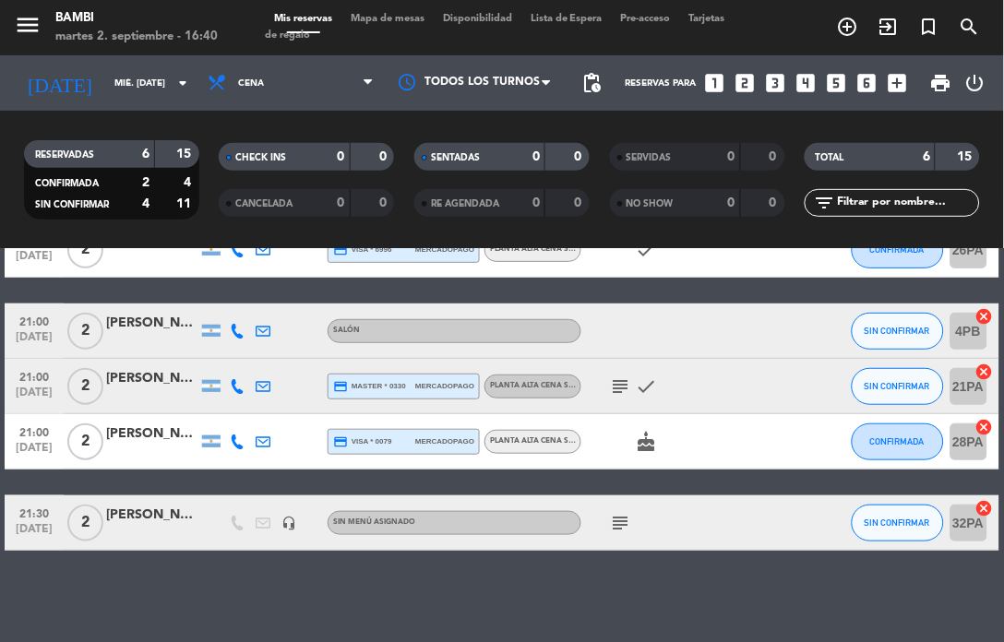
click at [623, 528] on icon "subject" at bounding box center [620, 523] width 22 height 22
click at [624, 511] on div at bounding box center [619, 508] width 13 height 6
